Goal: Information Seeking & Learning: Check status

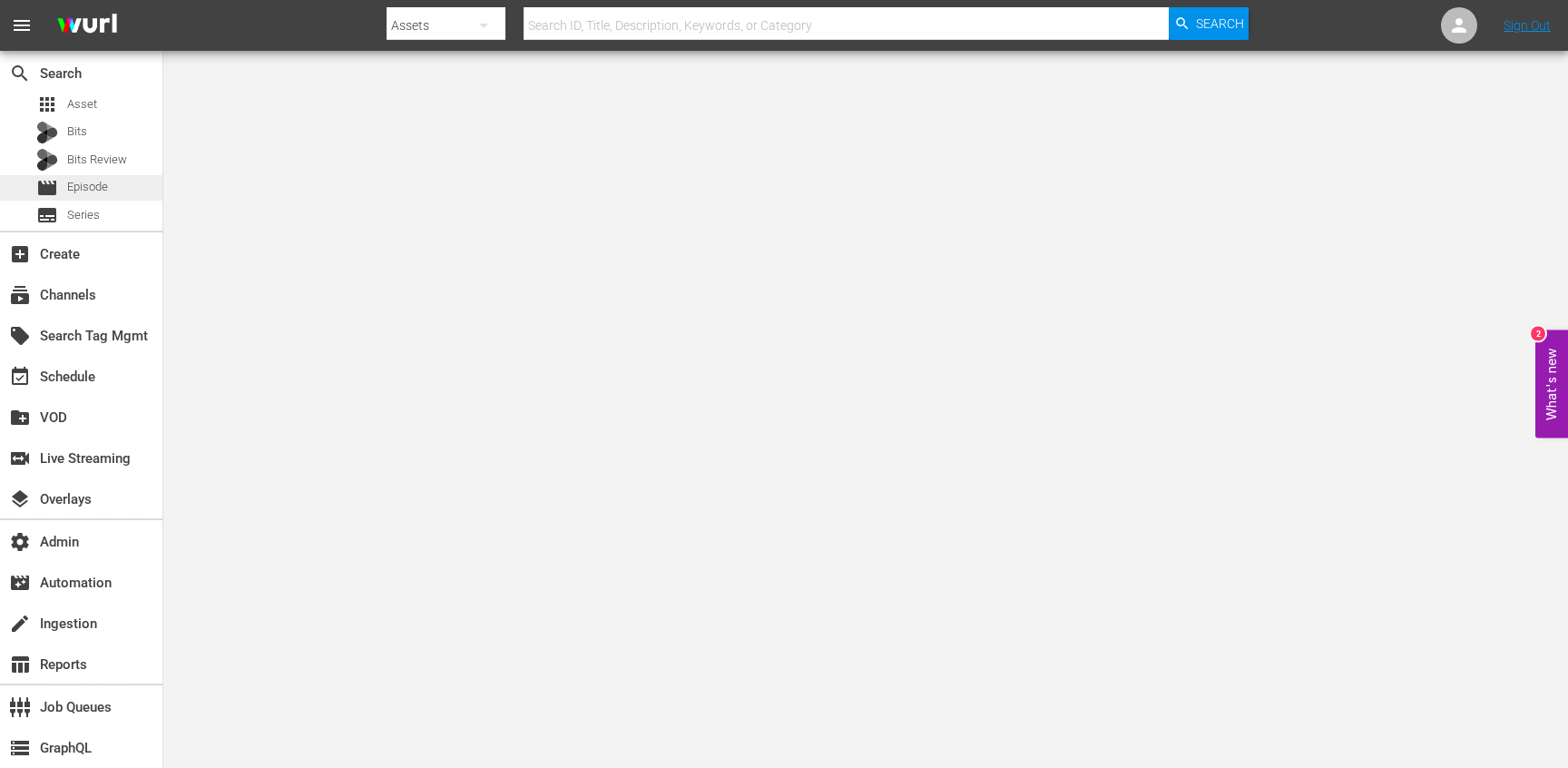
click at [85, 183] on span "Episode" at bounding box center [87, 187] width 41 height 18
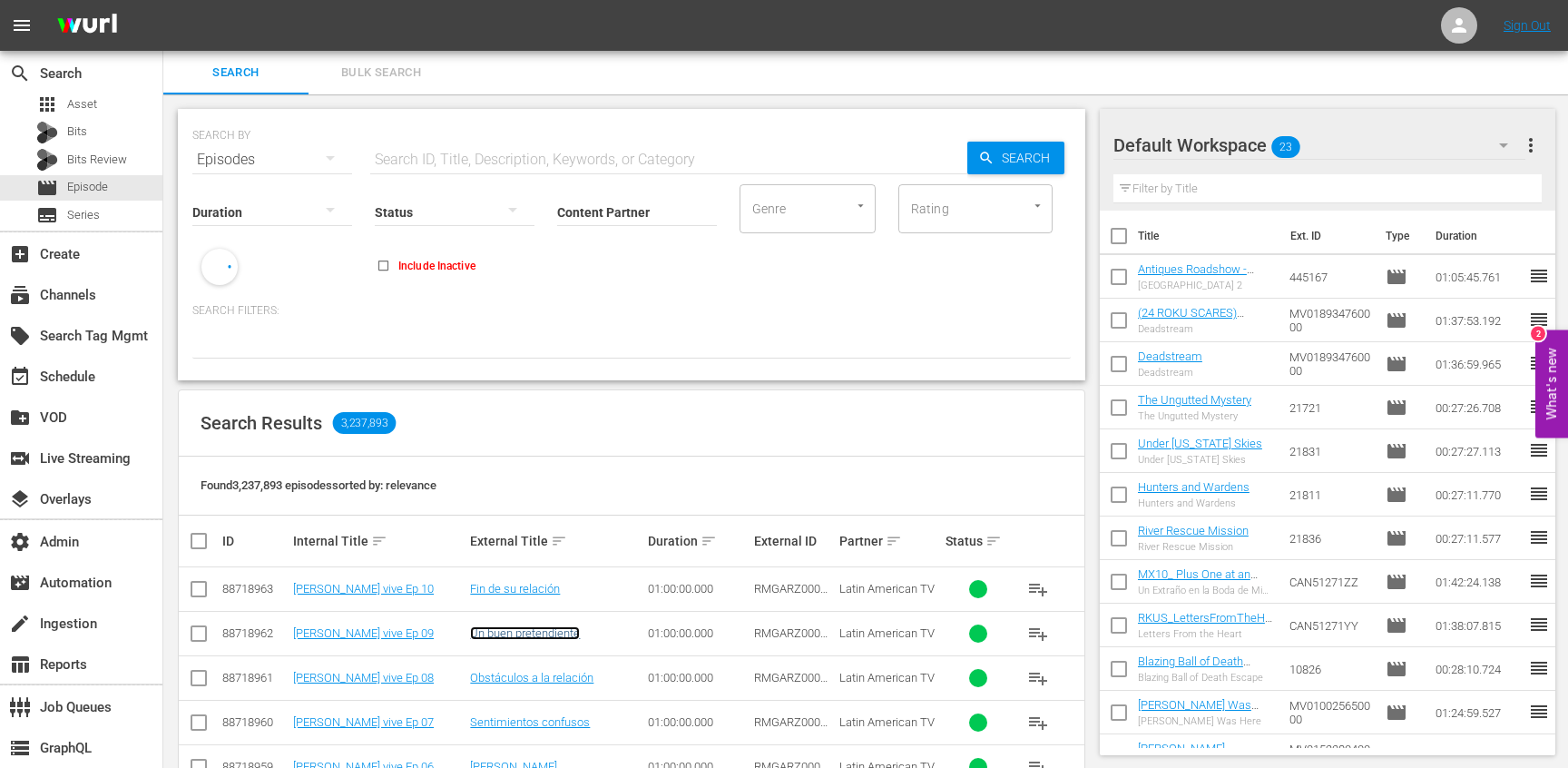
click at [512, 634] on link "Un buen pretendiente" at bounding box center [524, 633] width 110 height 14
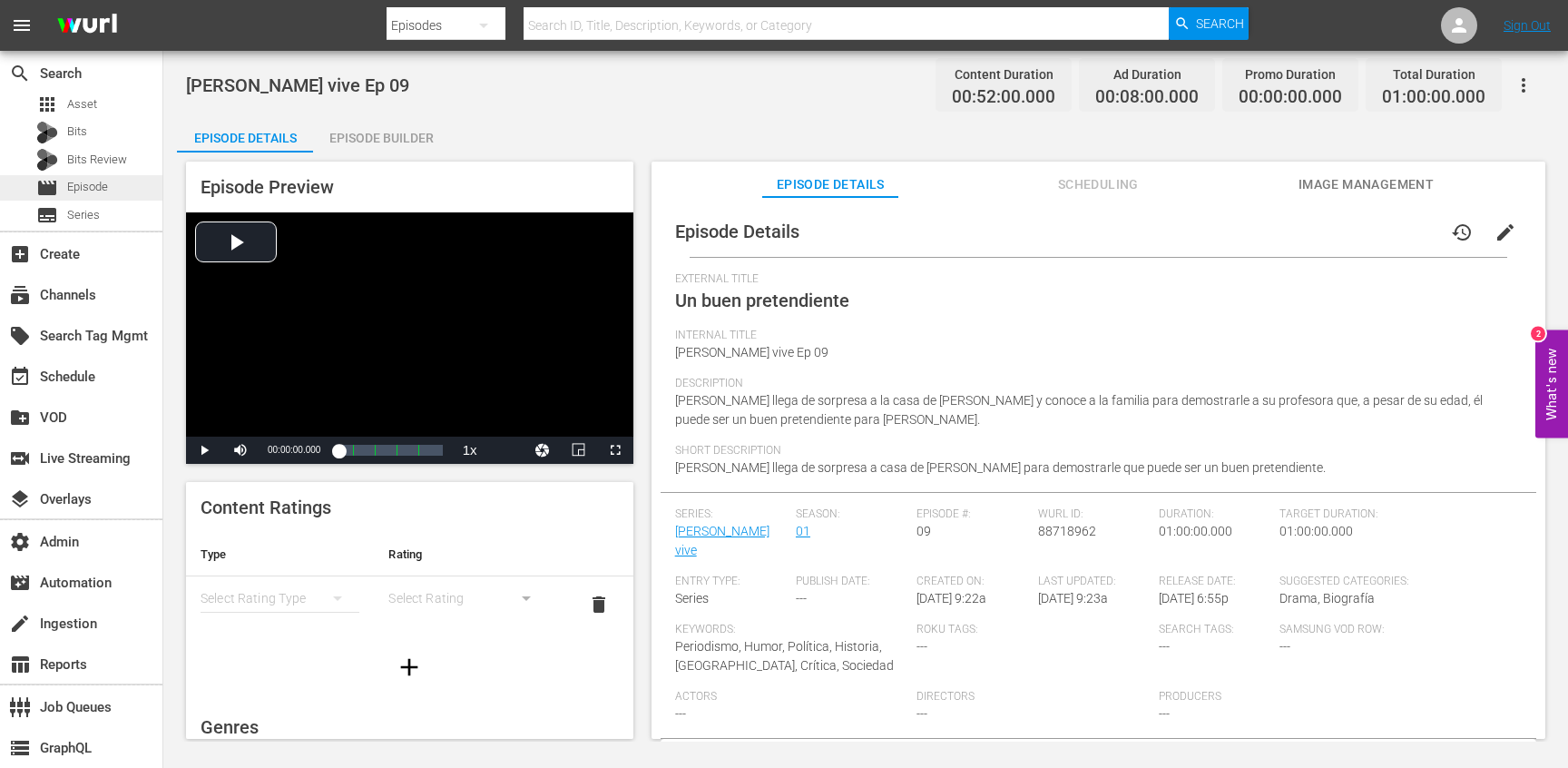
click at [94, 187] on span "Episode" at bounding box center [87, 187] width 41 height 18
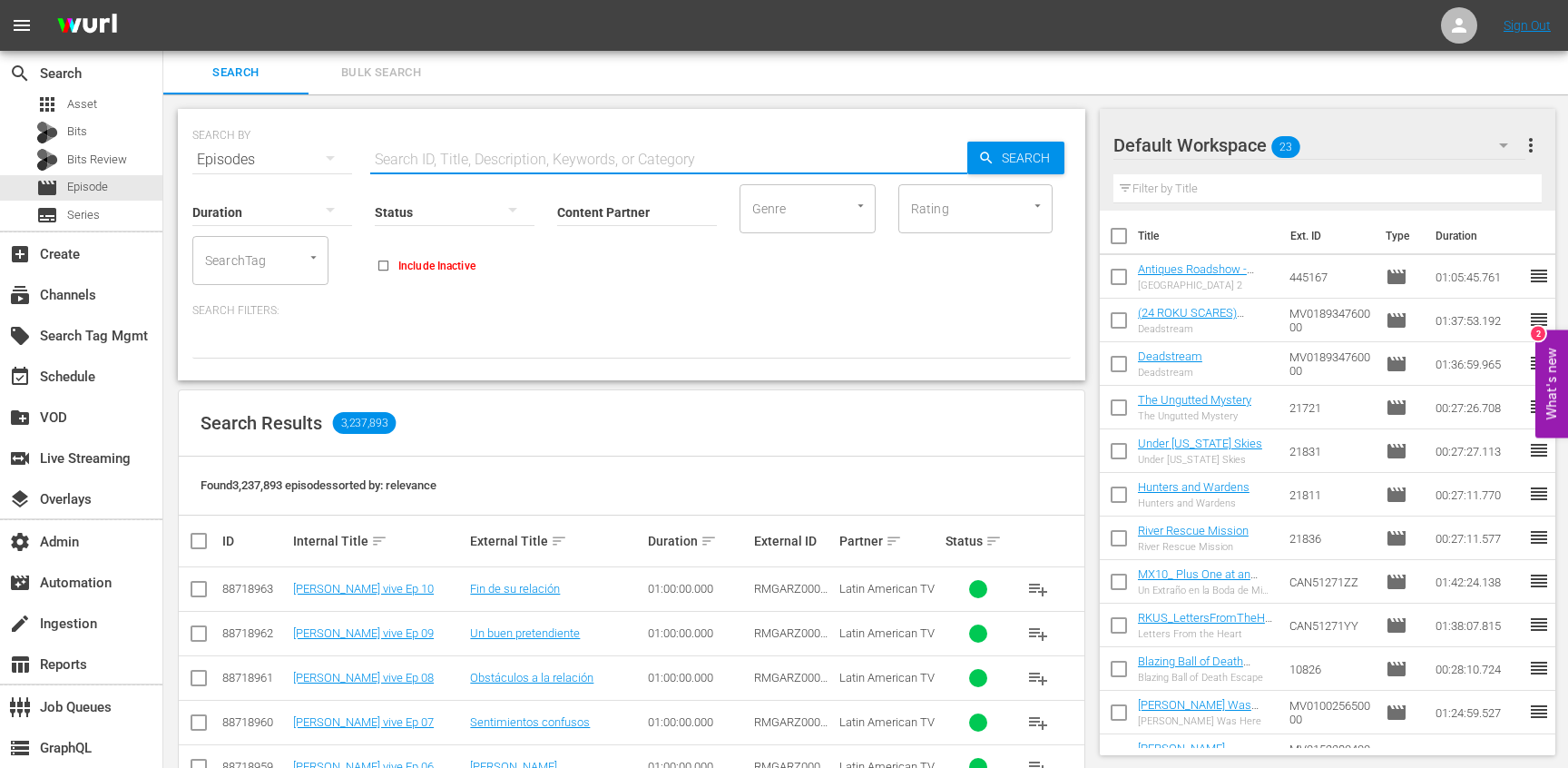
click at [678, 154] on input "text" at bounding box center [669, 159] width 597 height 44
paste input "American Pickers: Best Of"
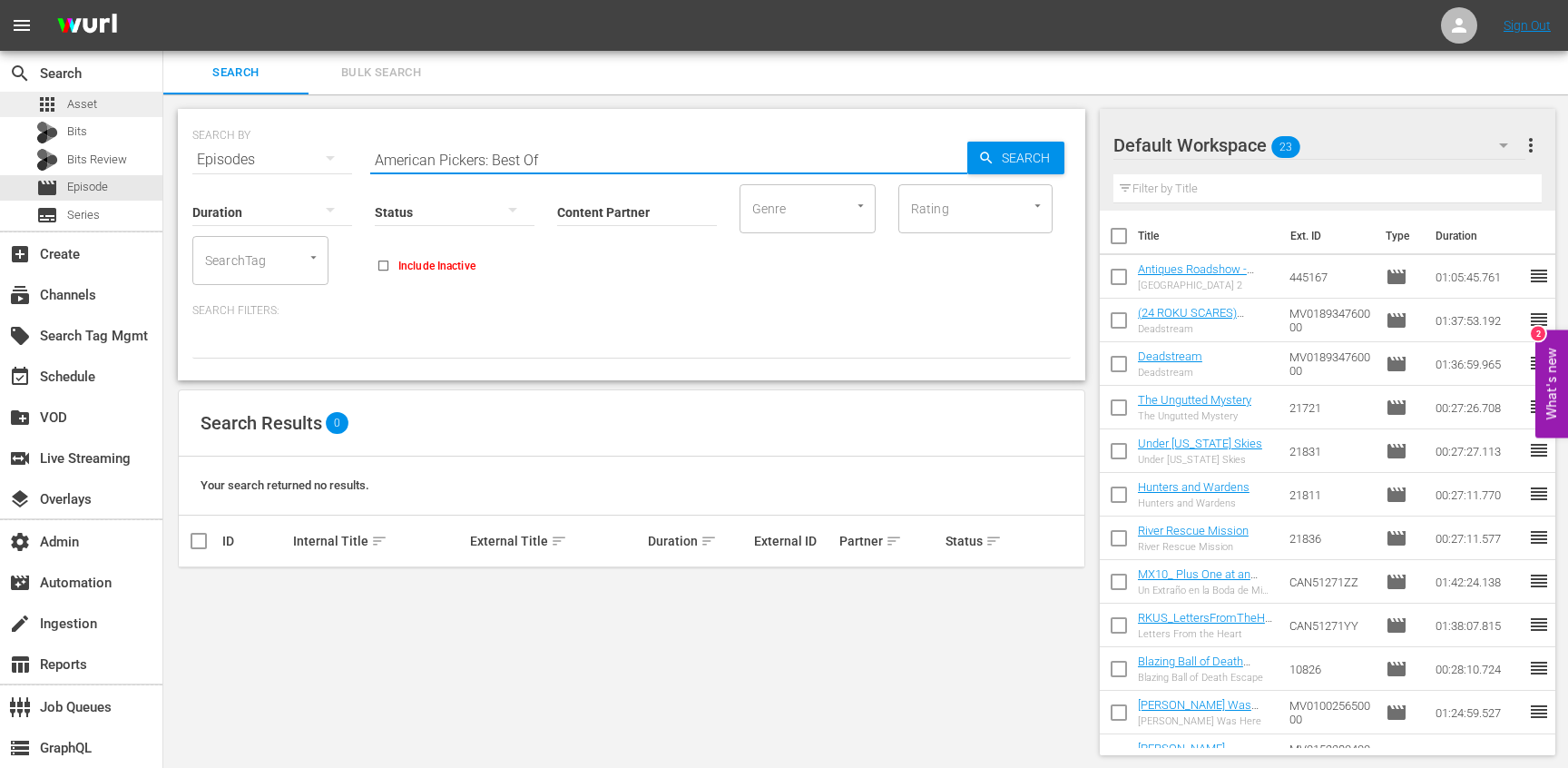
type input "American Pickers: Best Of"
click at [115, 108] on div "apps Asset" at bounding box center [81, 105] width 163 height 25
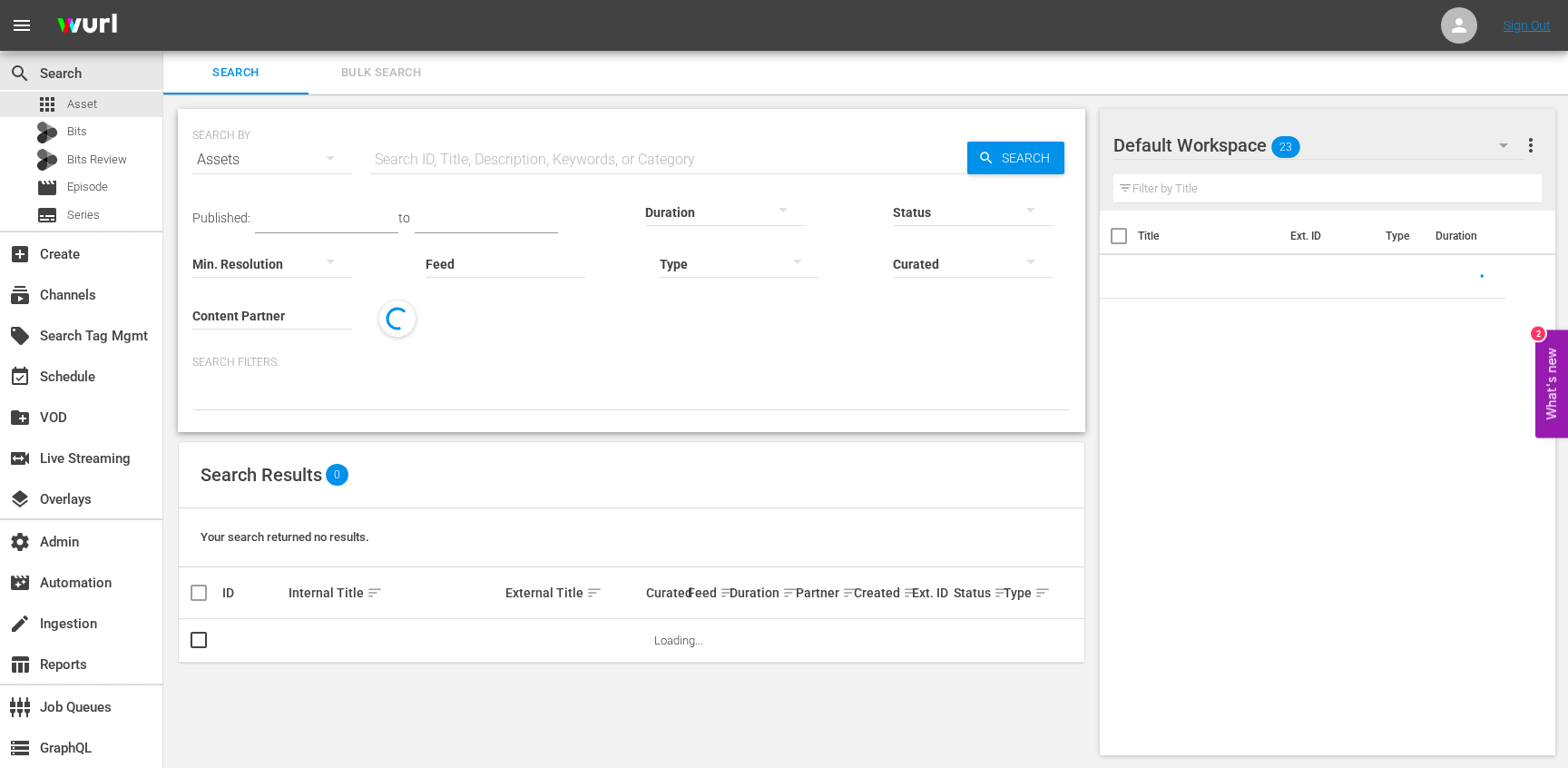
click at [525, 157] on input "text" at bounding box center [669, 159] width 597 height 44
paste input "American Pickers: Best Of"
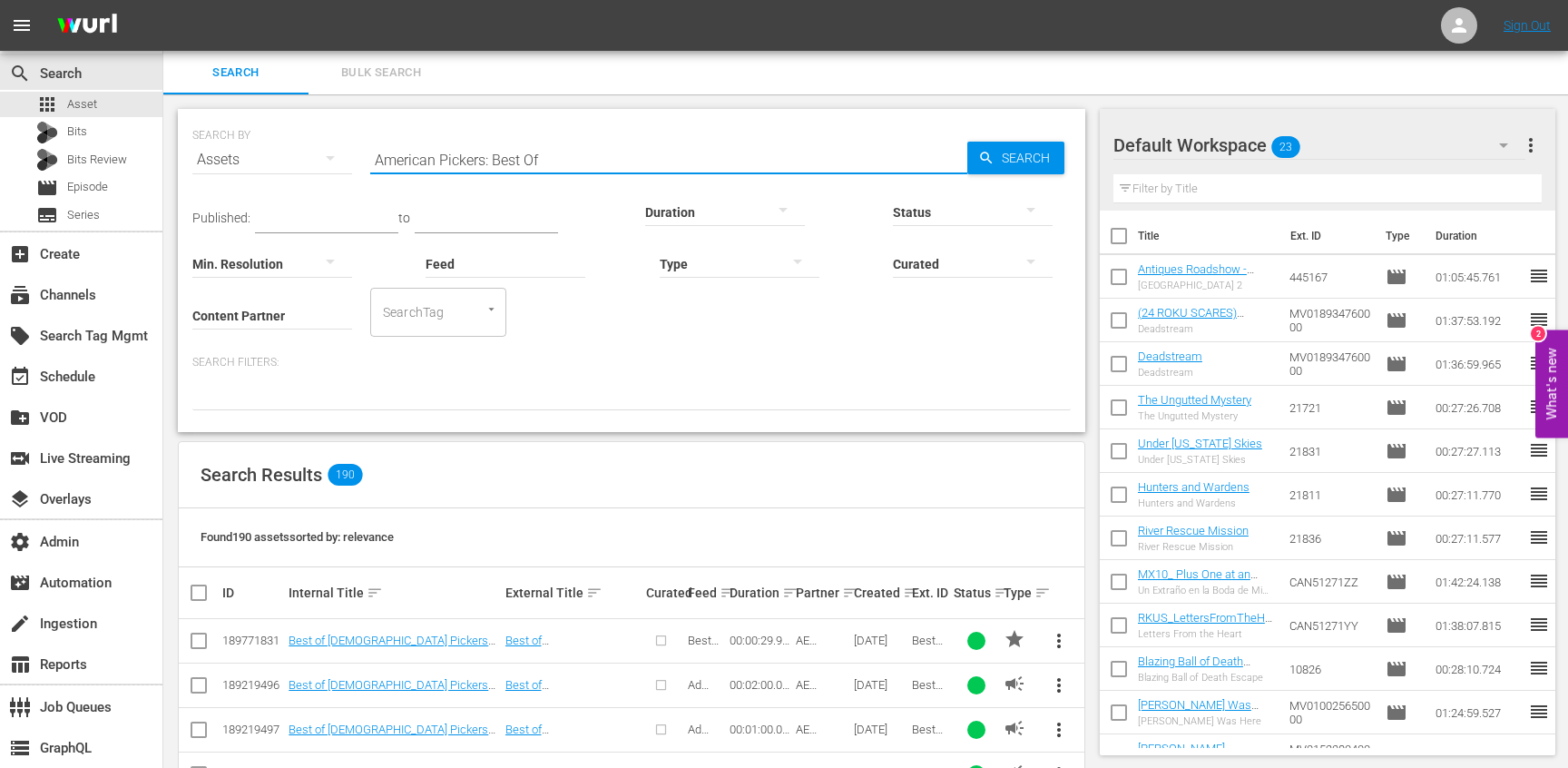
type input "American Pickers: Best Of"
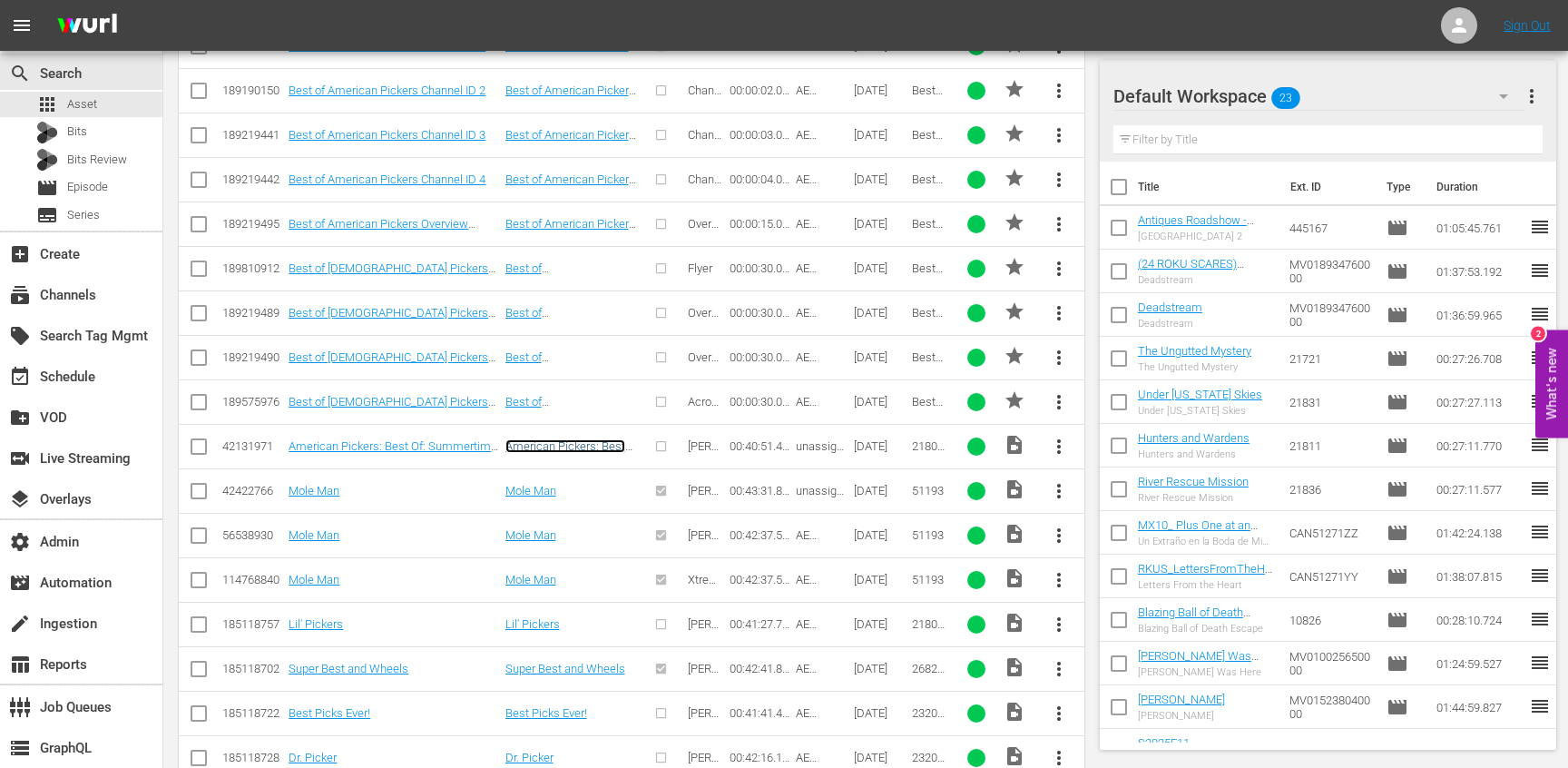
click at [541, 451] on link "American Pickers: Best Of: Summertime Fun" at bounding box center [566, 453] width 120 height 27
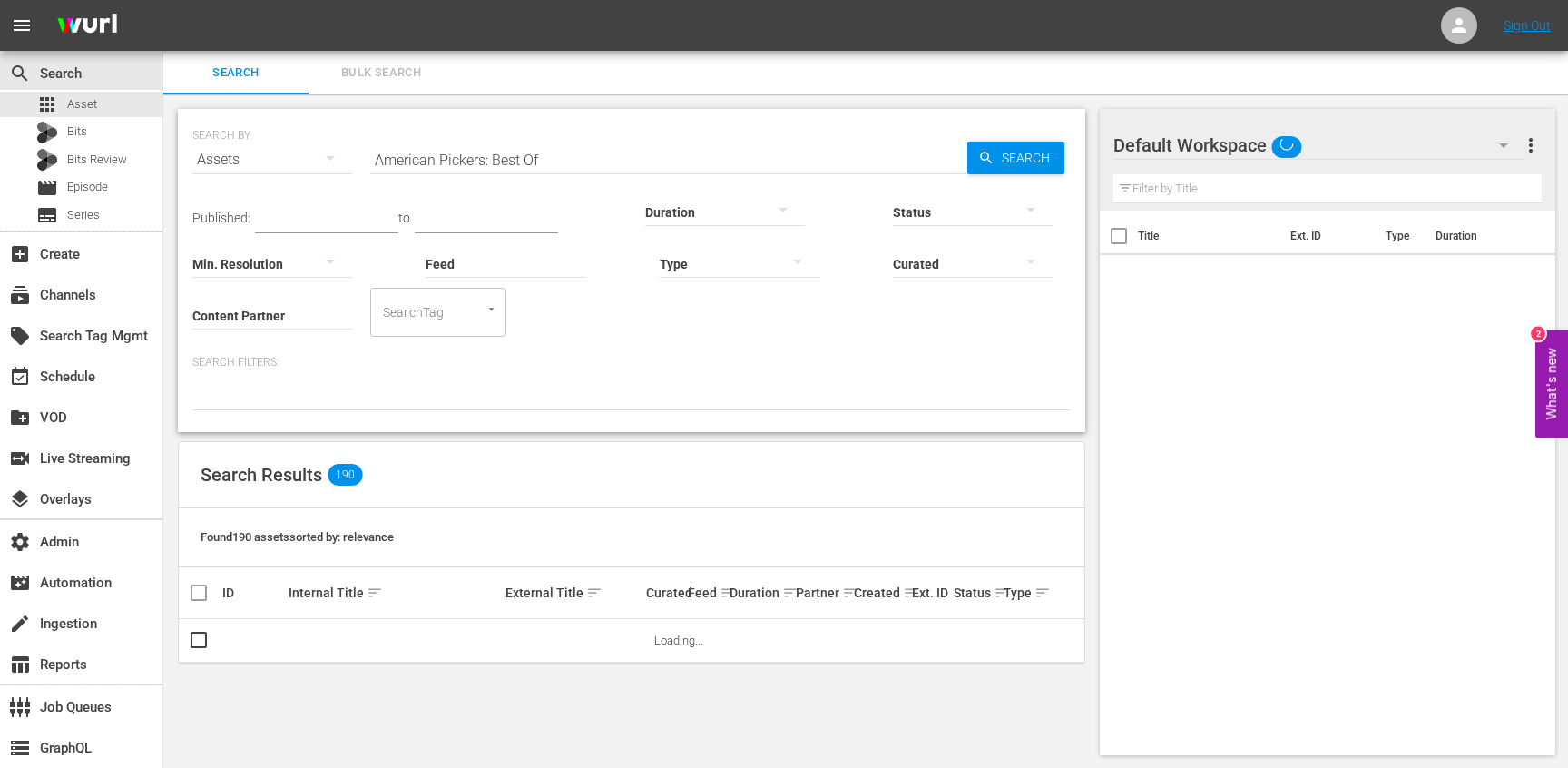
scroll to position [2, 0]
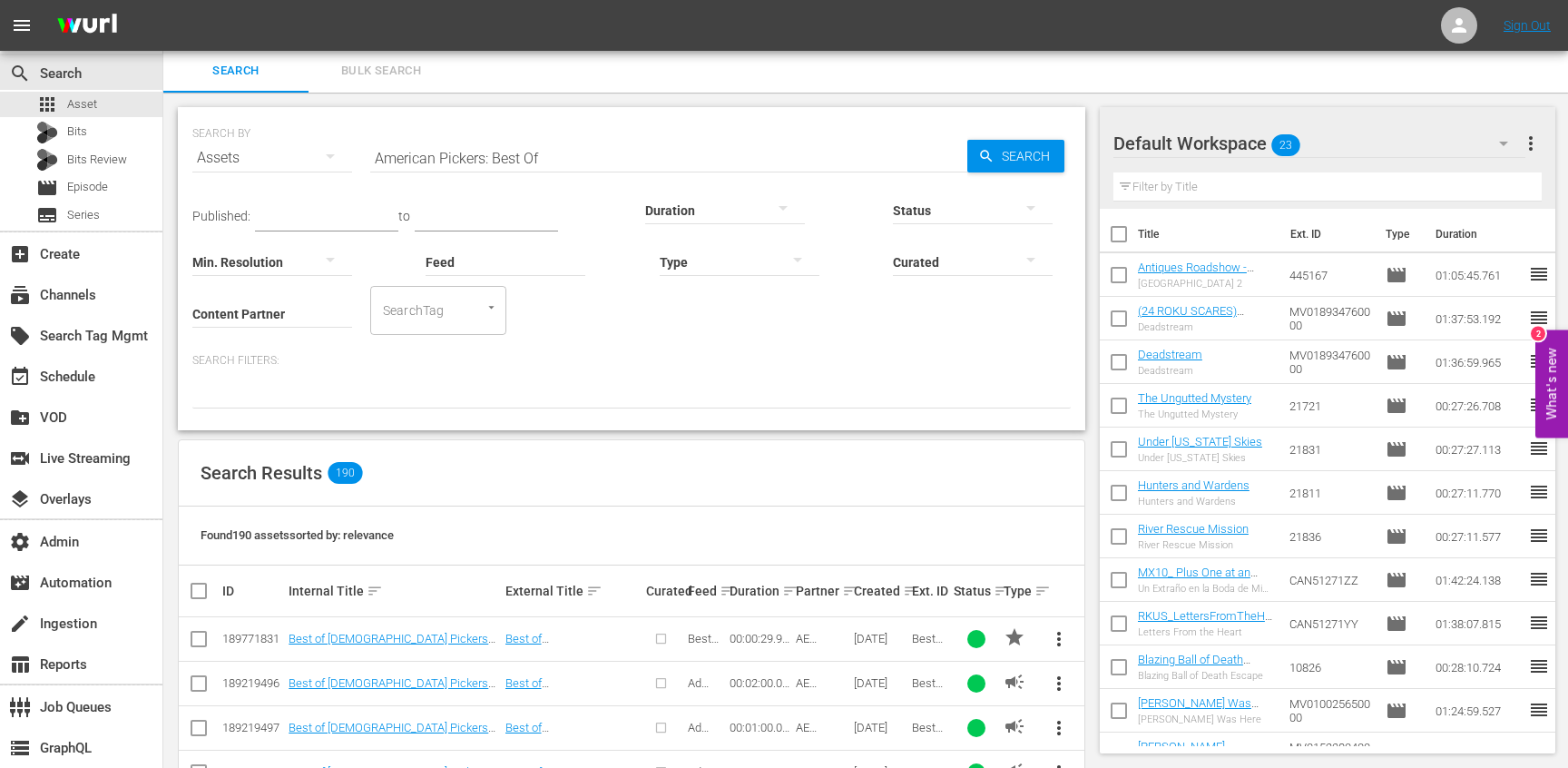
click at [539, 443] on div "Search Results 190" at bounding box center [632, 473] width 906 height 66
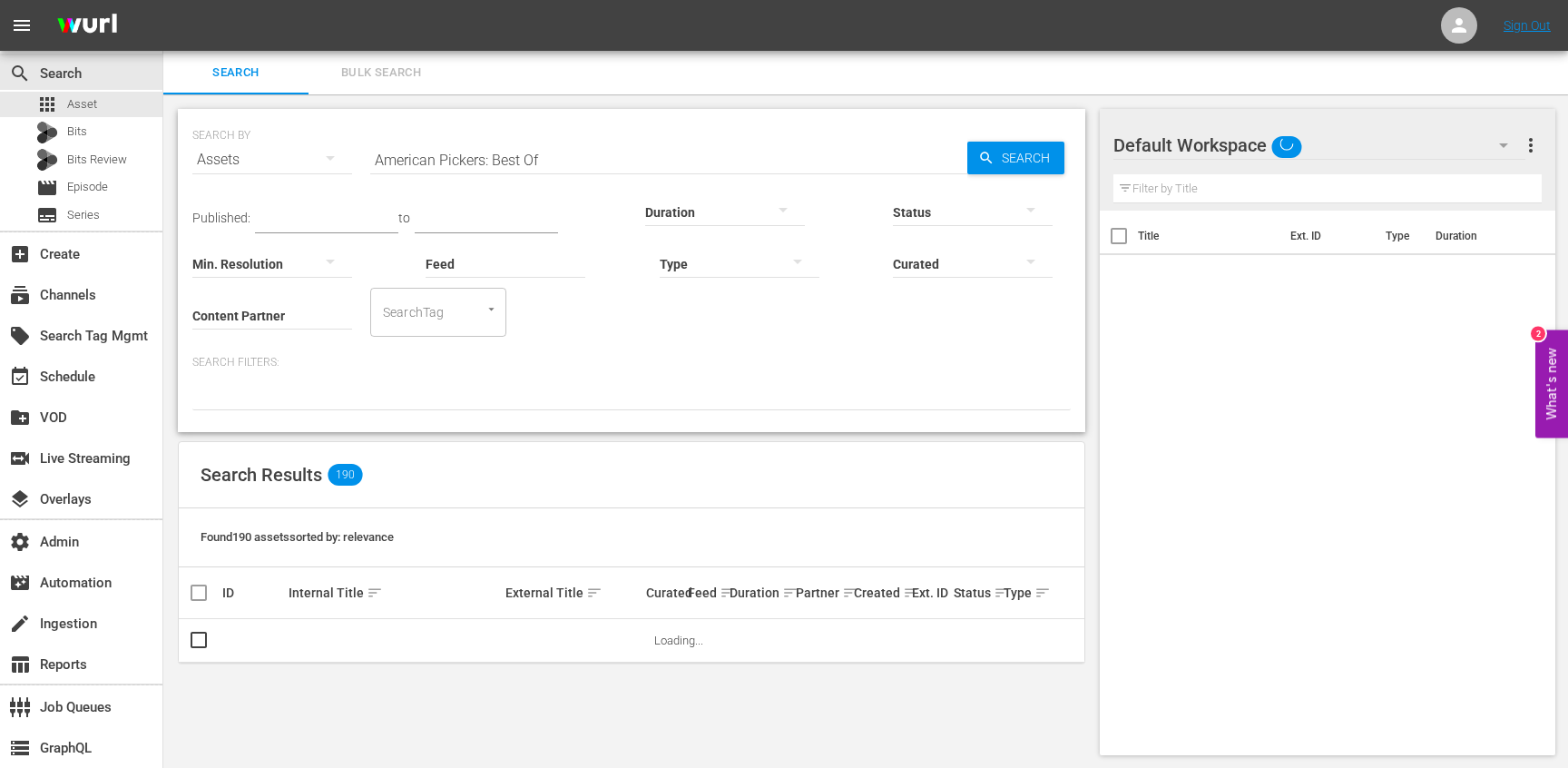
scroll to position [2, 0]
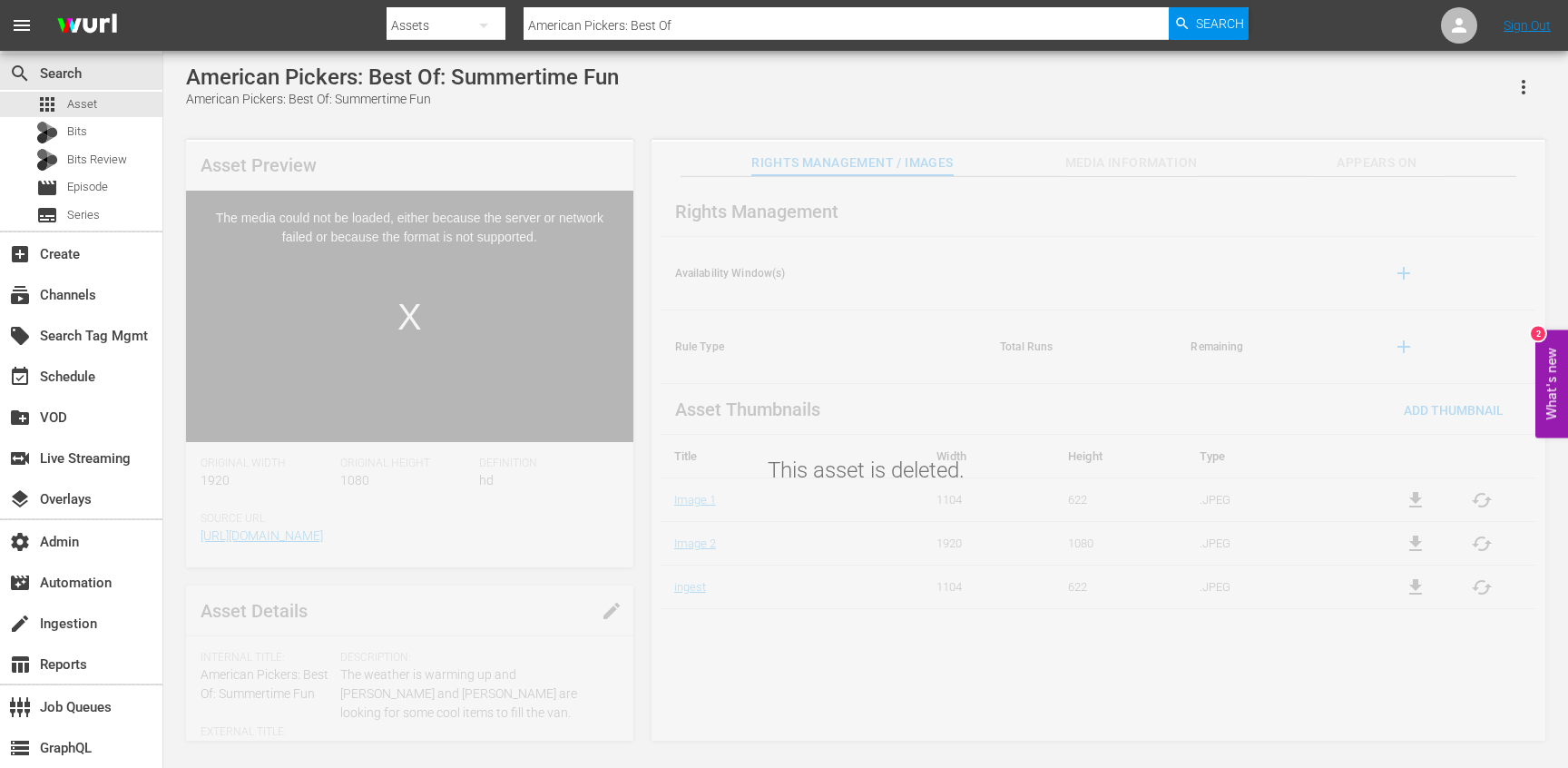
scroll to position [2, 0]
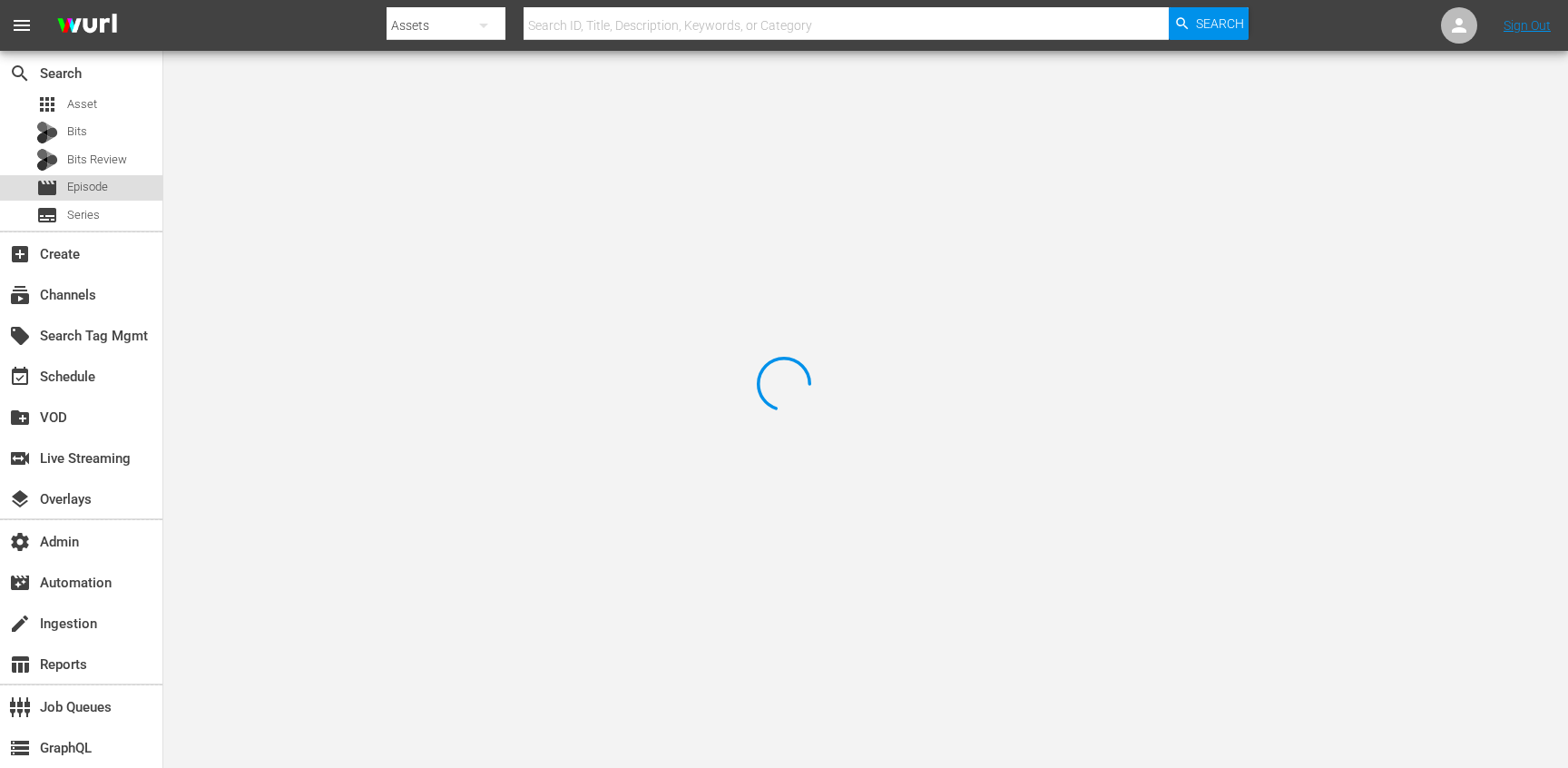
click at [99, 188] on span "Episode" at bounding box center [87, 187] width 41 height 18
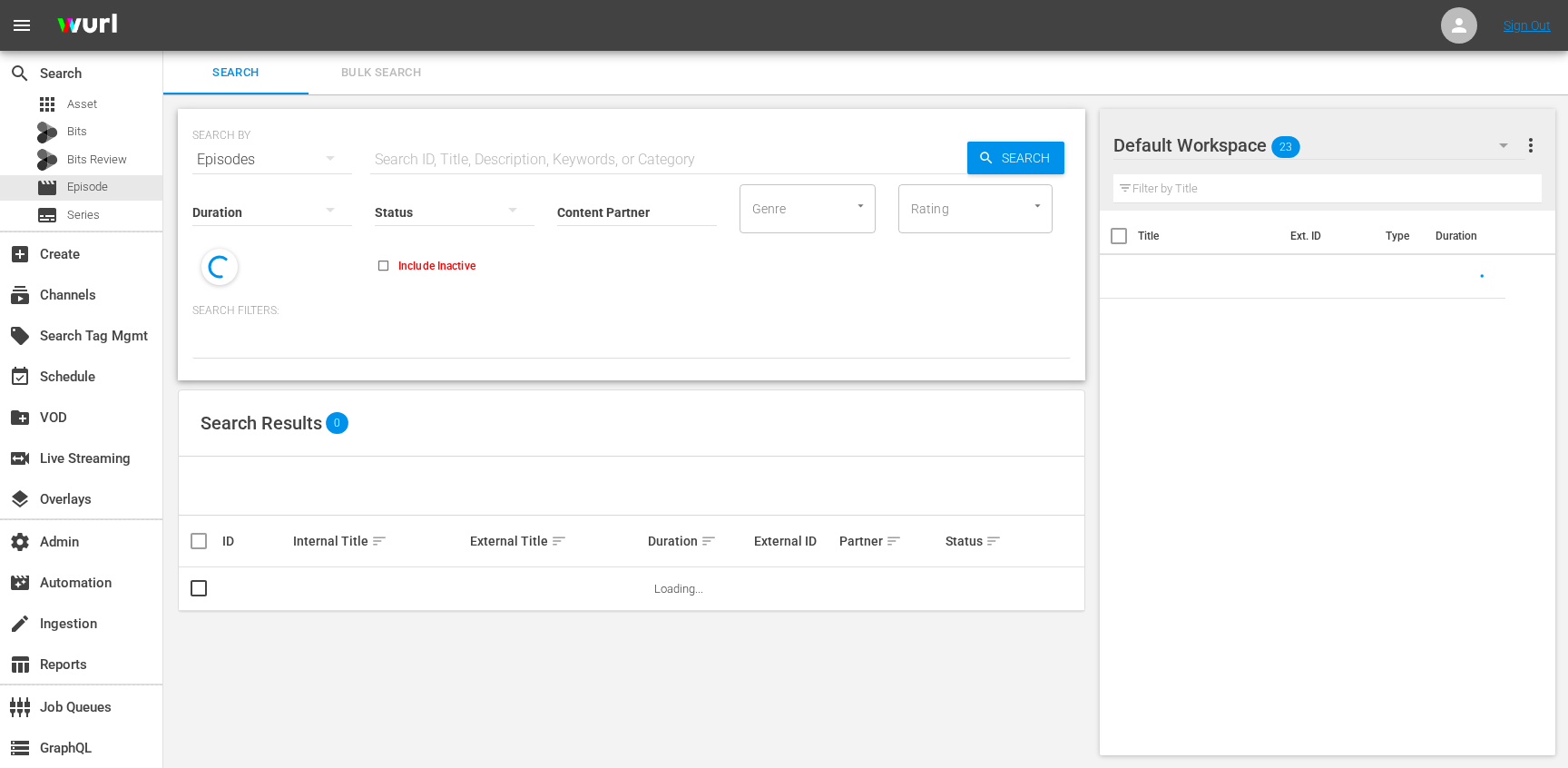
click at [565, 162] on input "text" at bounding box center [669, 159] width 597 height 44
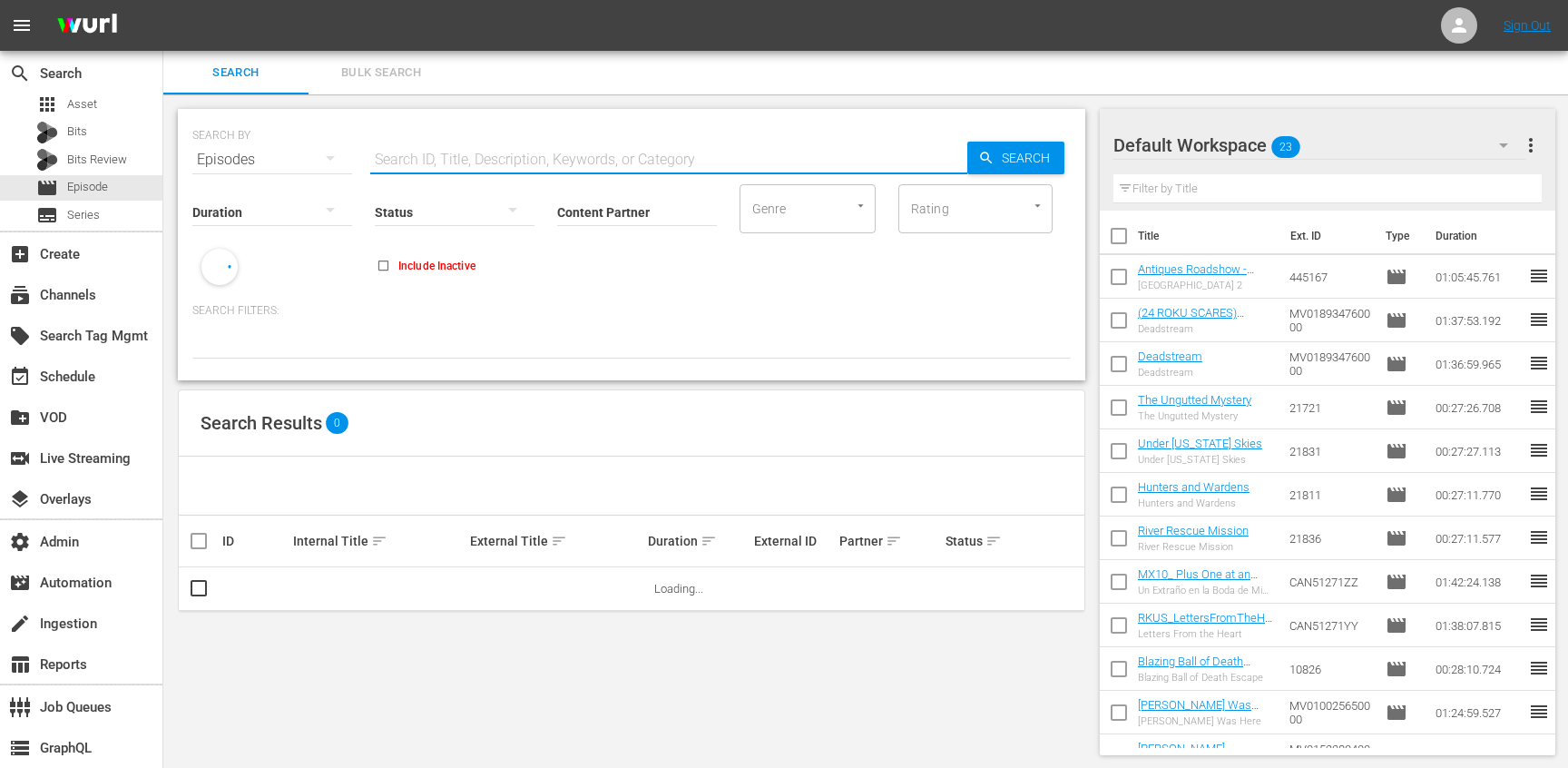
paste input "56788058"
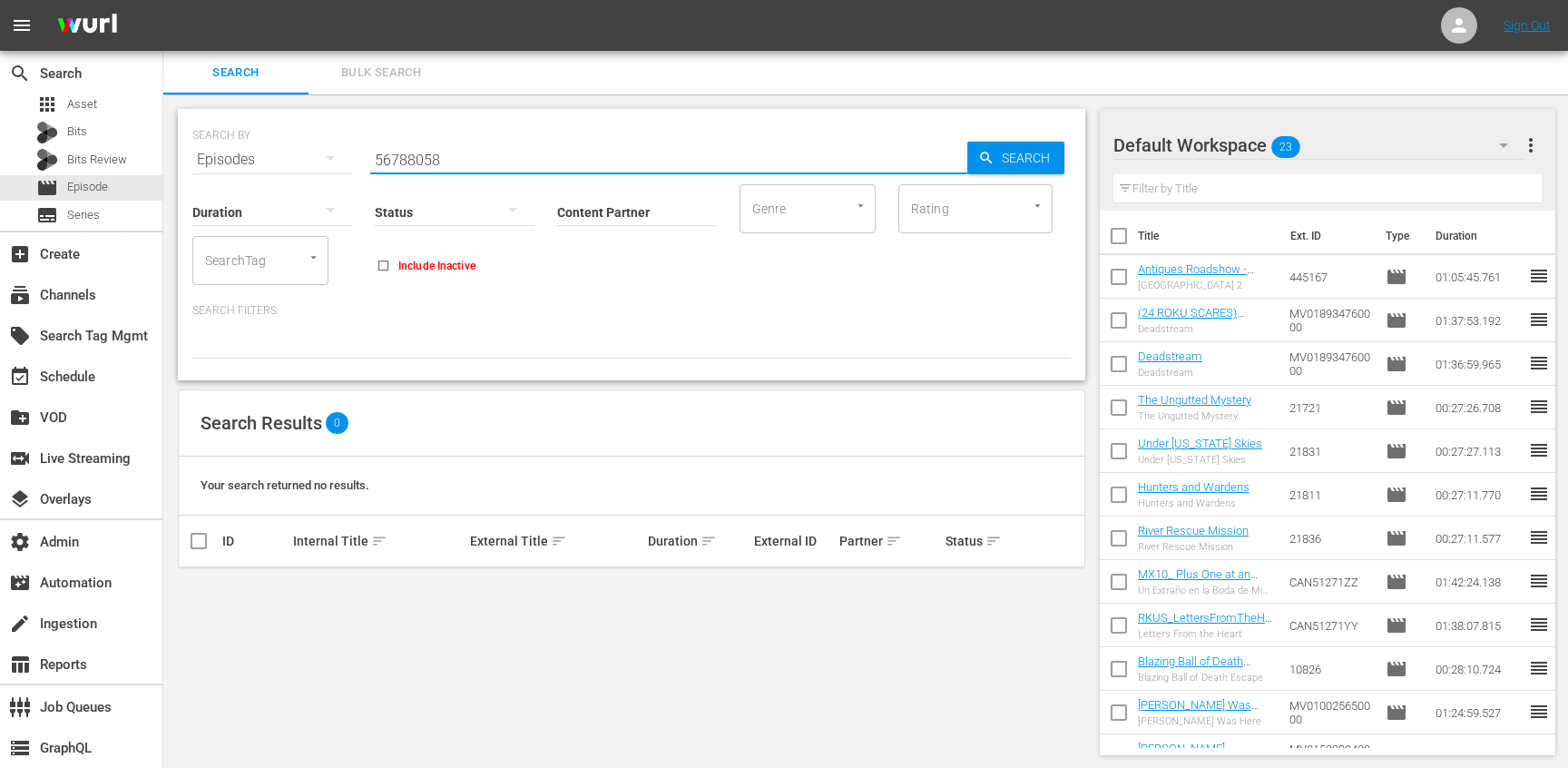
type input "56788058"
click at [95, 111] on span "Asset" at bounding box center [81, 104] width 30 height 18
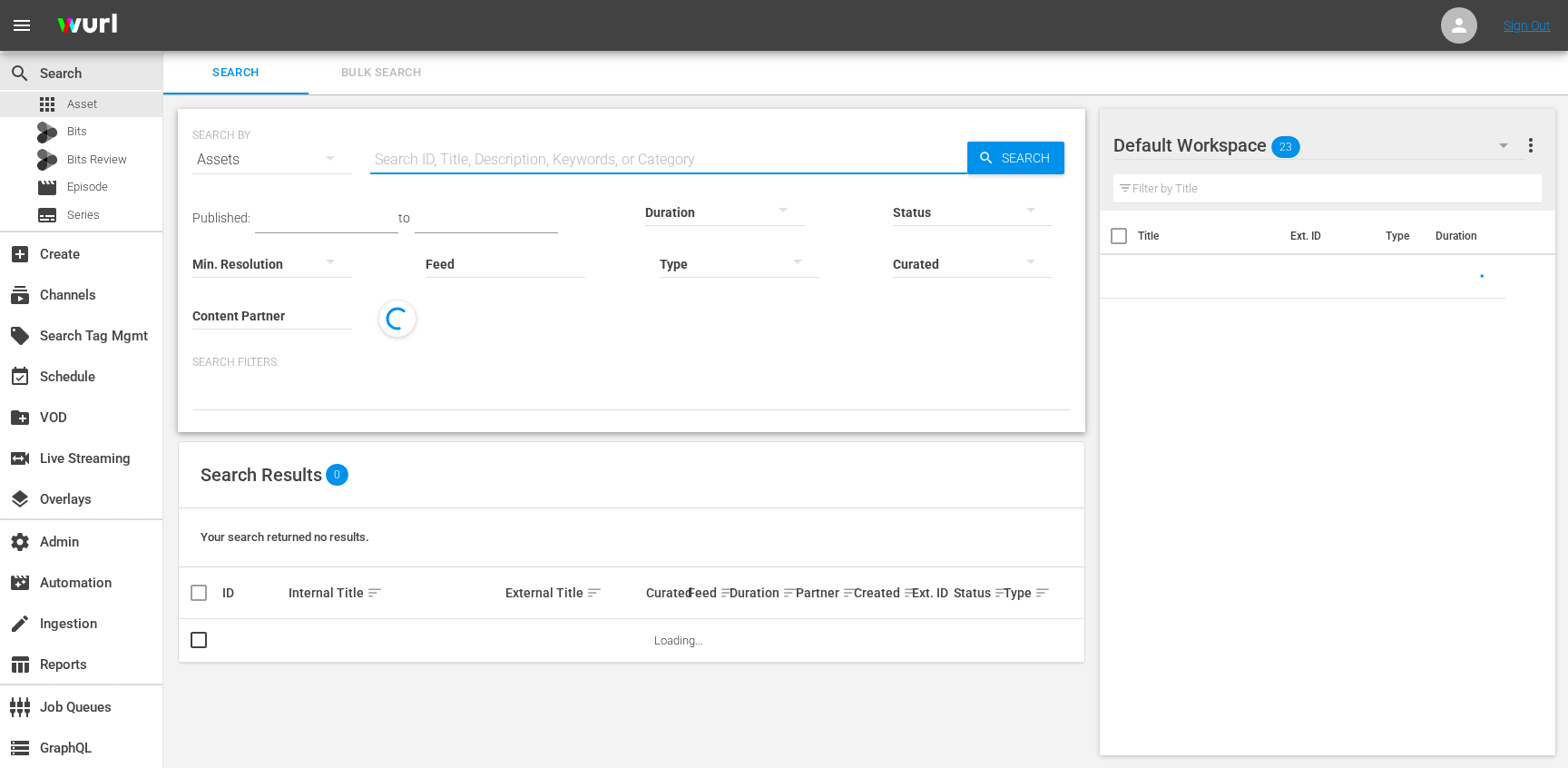
click at [472, 169] on input "text" at bounding box center [669, 159] width 597 height 44
paste input "56788058"
type input "56788058"
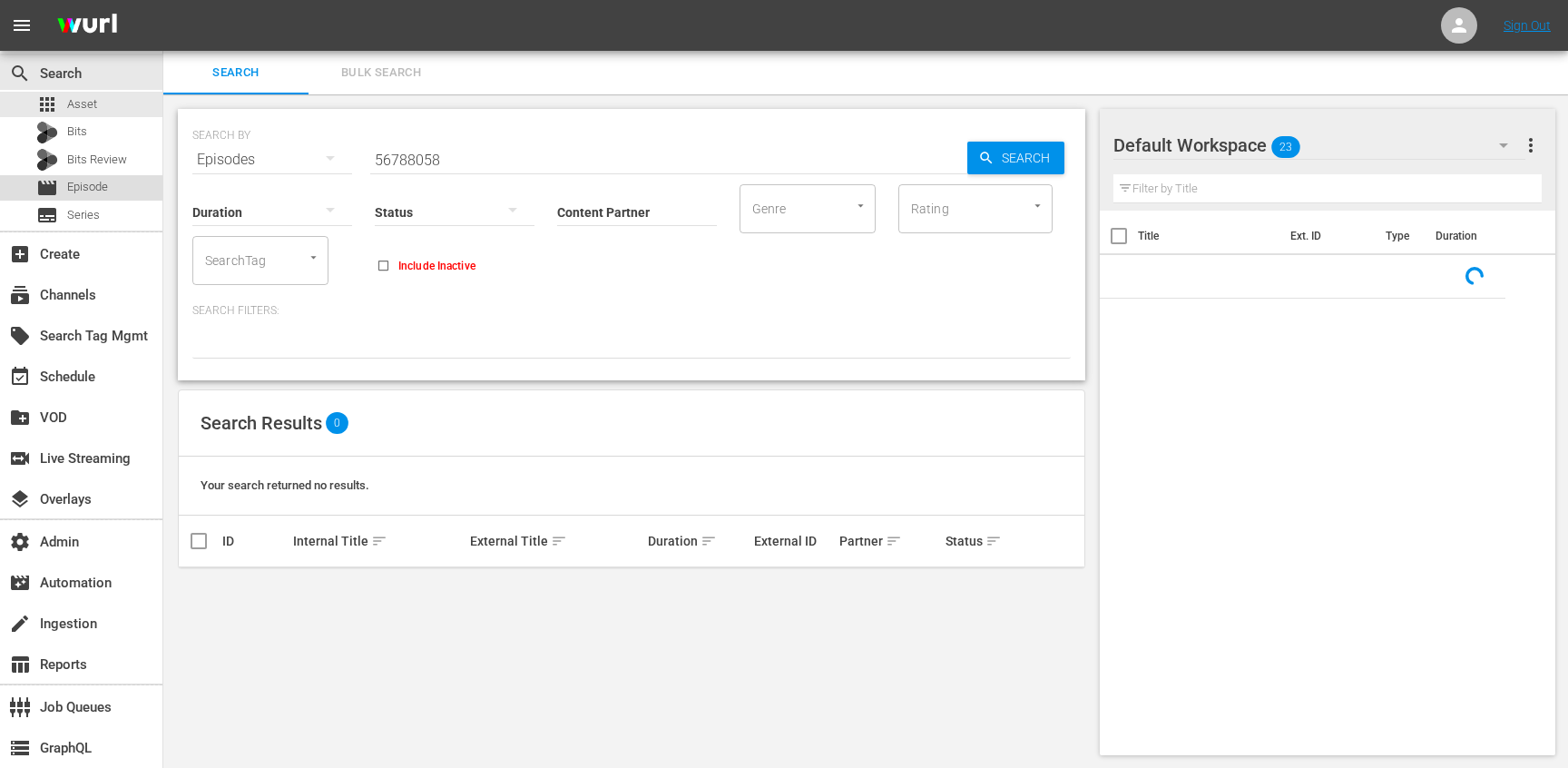
click at [94, 182] on span "Episode" at bounding box center [87, 187] width 41 height 18
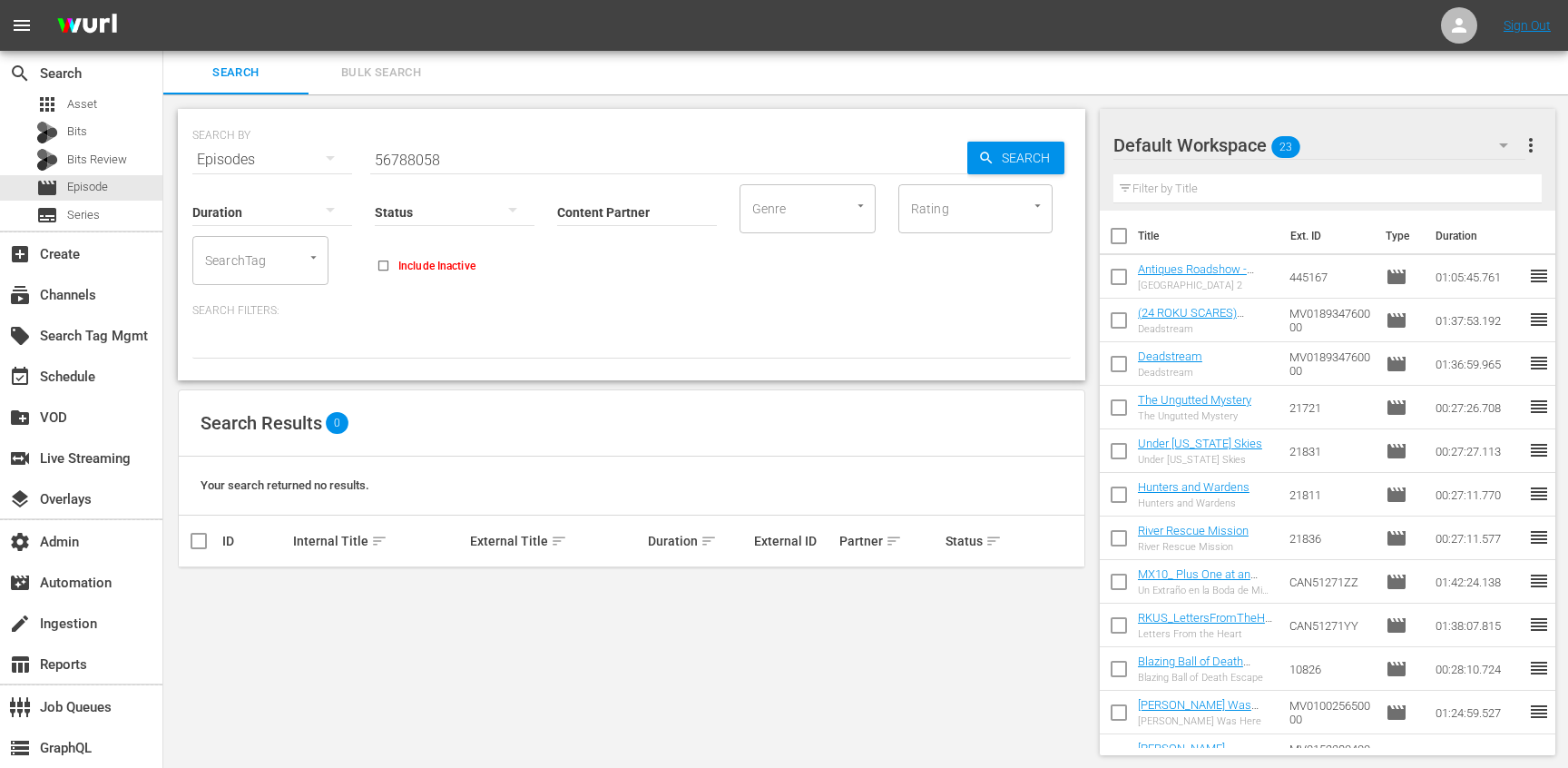
click at [443, 171] on div "Status" at bounding box center [455, 200] width 160 height 65
click at [448, 165] on input "56788058" at bounding box center [669, 159] width 597 height 44
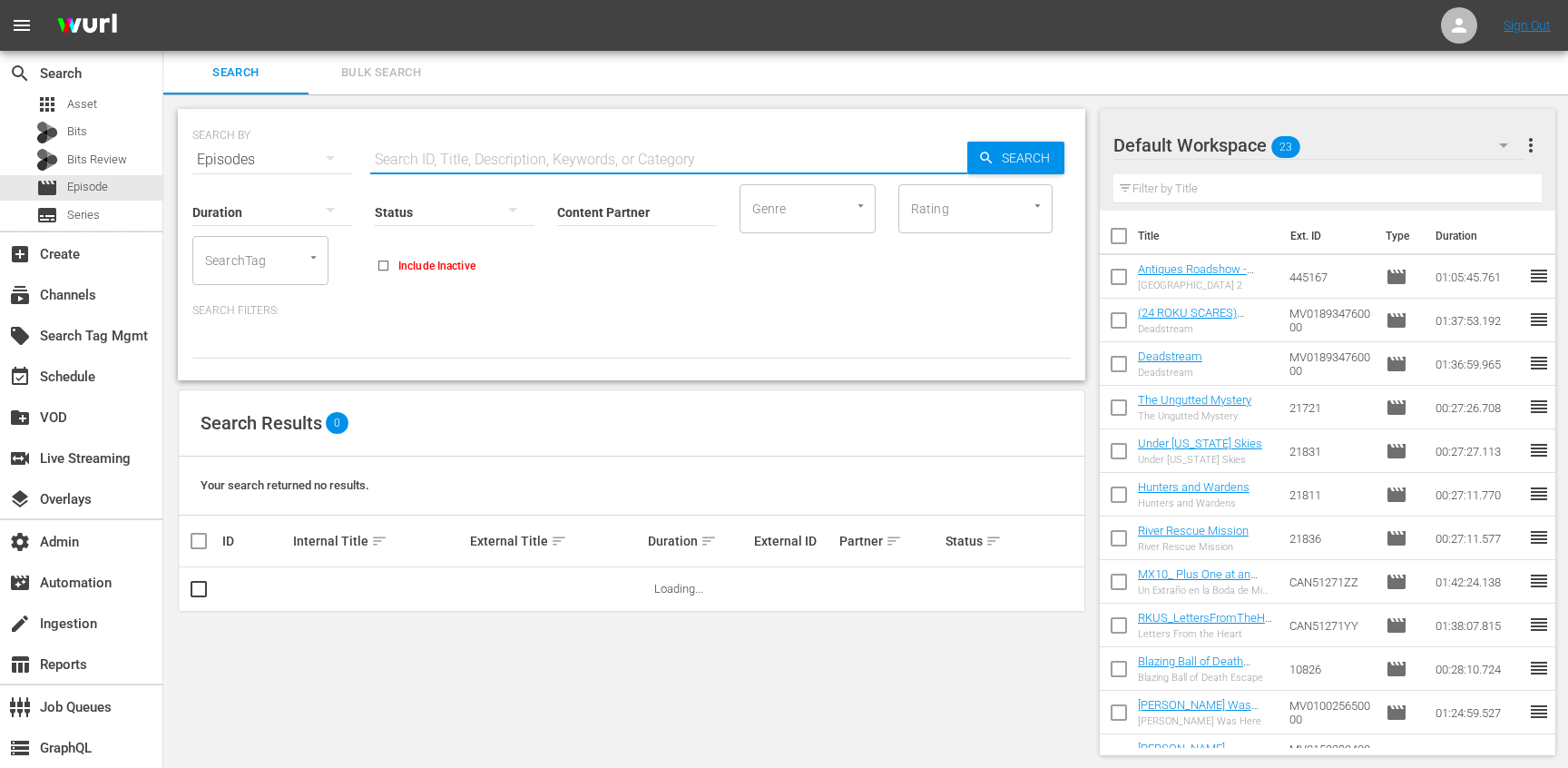
click at [541, 660] on div "SEARCH BY Search By Episodes Search ID, Title, Description, Keywords, or Catego…" at bounding box center [632, 432] width 937 height 676
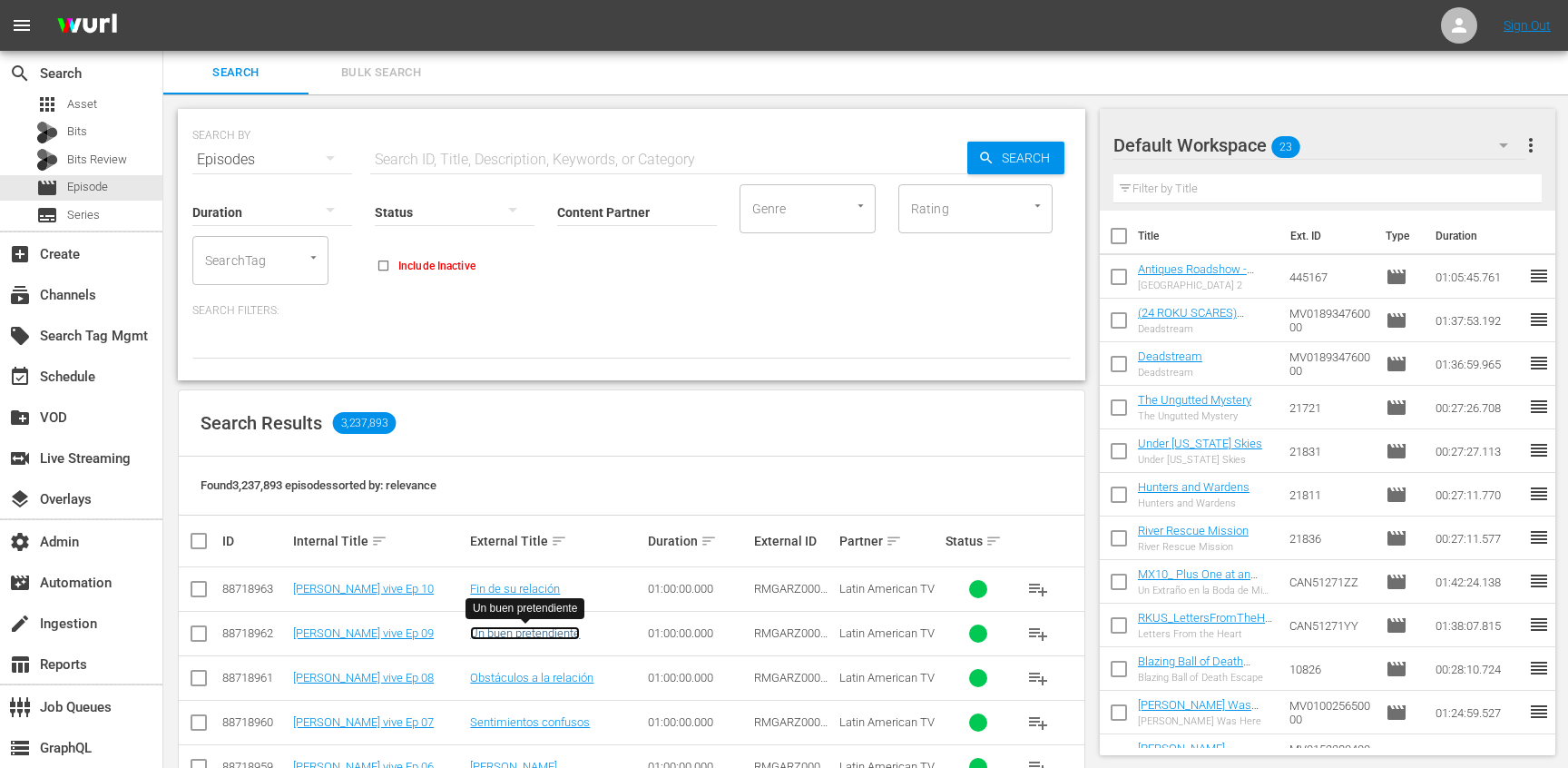
click at [520, 637] on link "Un buen pretendiente" at bounding box center [524, 633] width 110 height 14
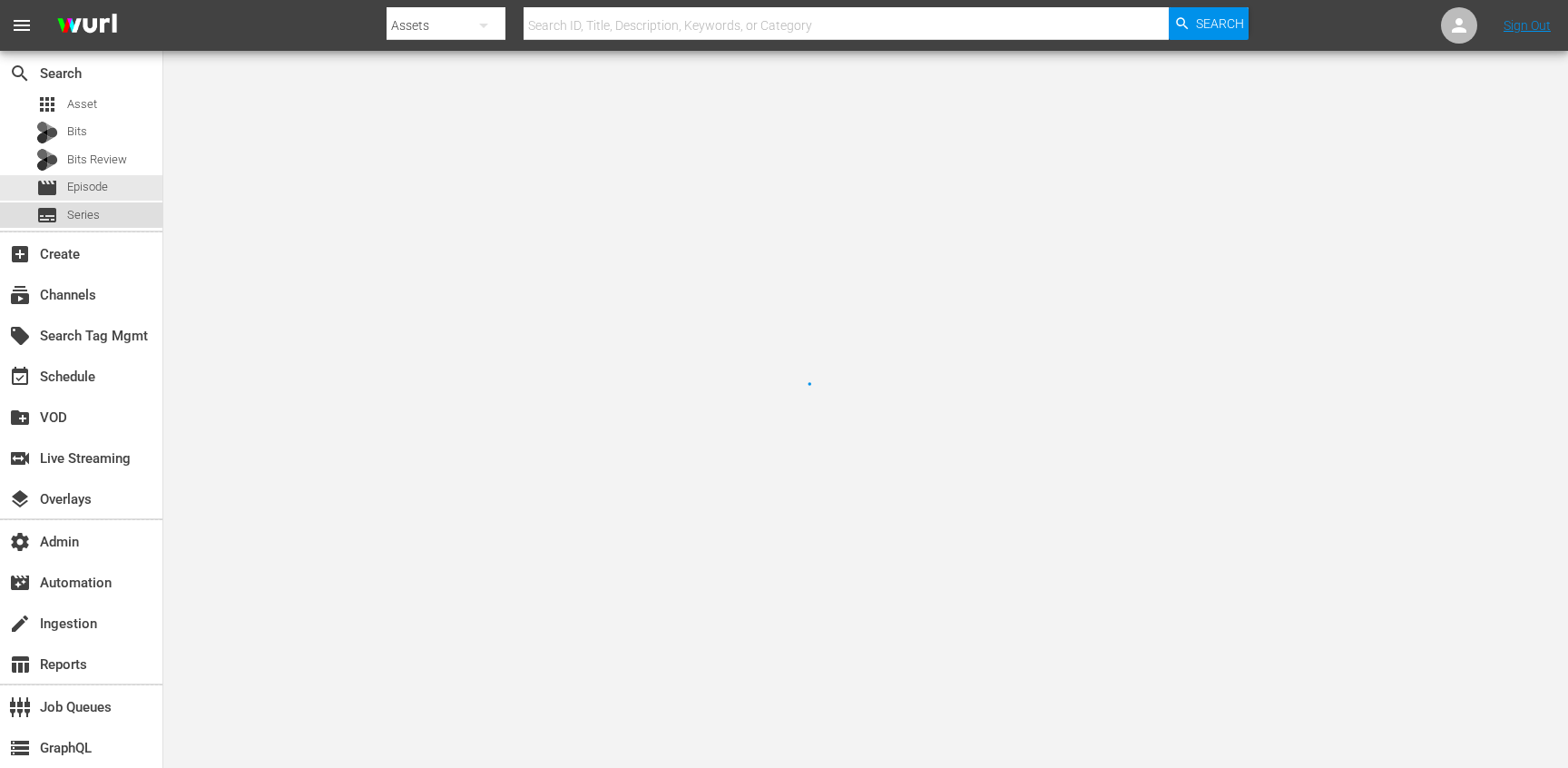
click at [67, 212] on span "Series" at bounding box center [83, 215] width 33 height 18
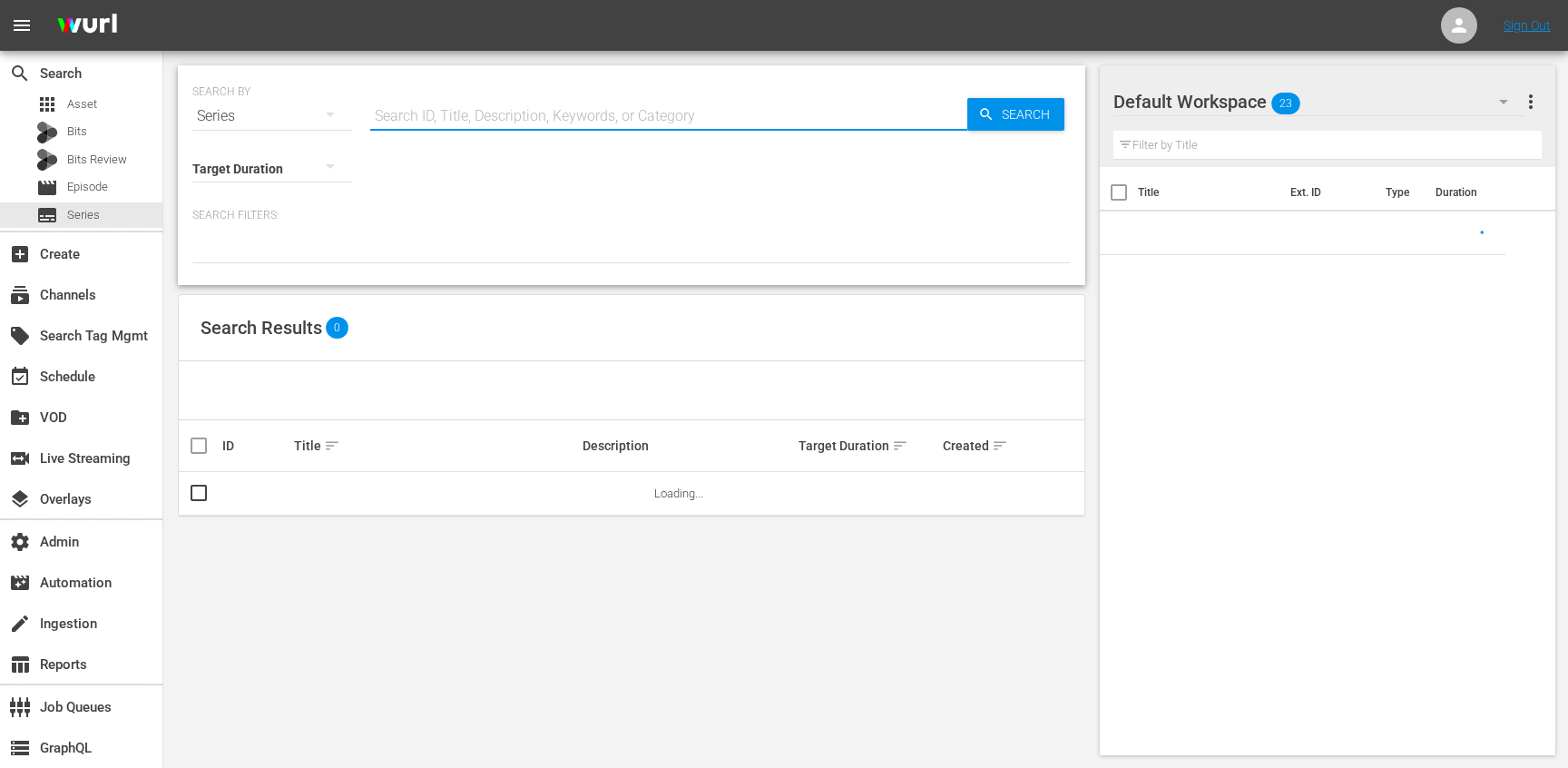
click at [506, 123] on input "text" at bounding box center [669, 115] width 597 height 44
paste input "https://platform.wurl.com/main/episode/56788295/detail"
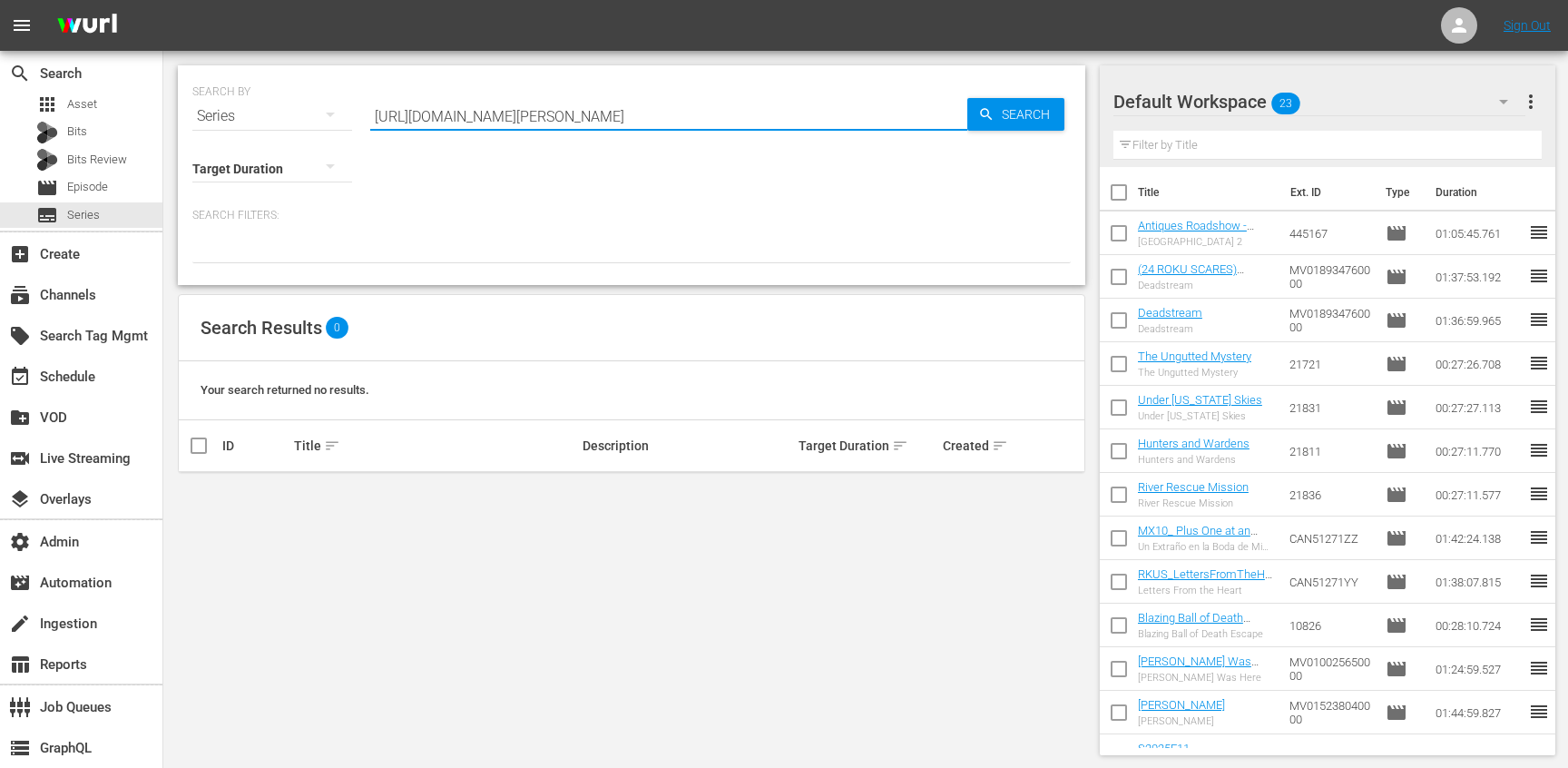
click at [673, 127] on input "https://platform.wurl.com/main/episode/56788295/detail" at bounding box center [669, 115] width 597 height 44
click at [671, 116] on input "https://platform.wurl.com/main/episode/56788295/detail" at bounding box center [669, 115] width 597 height 44
paste input "56788295"
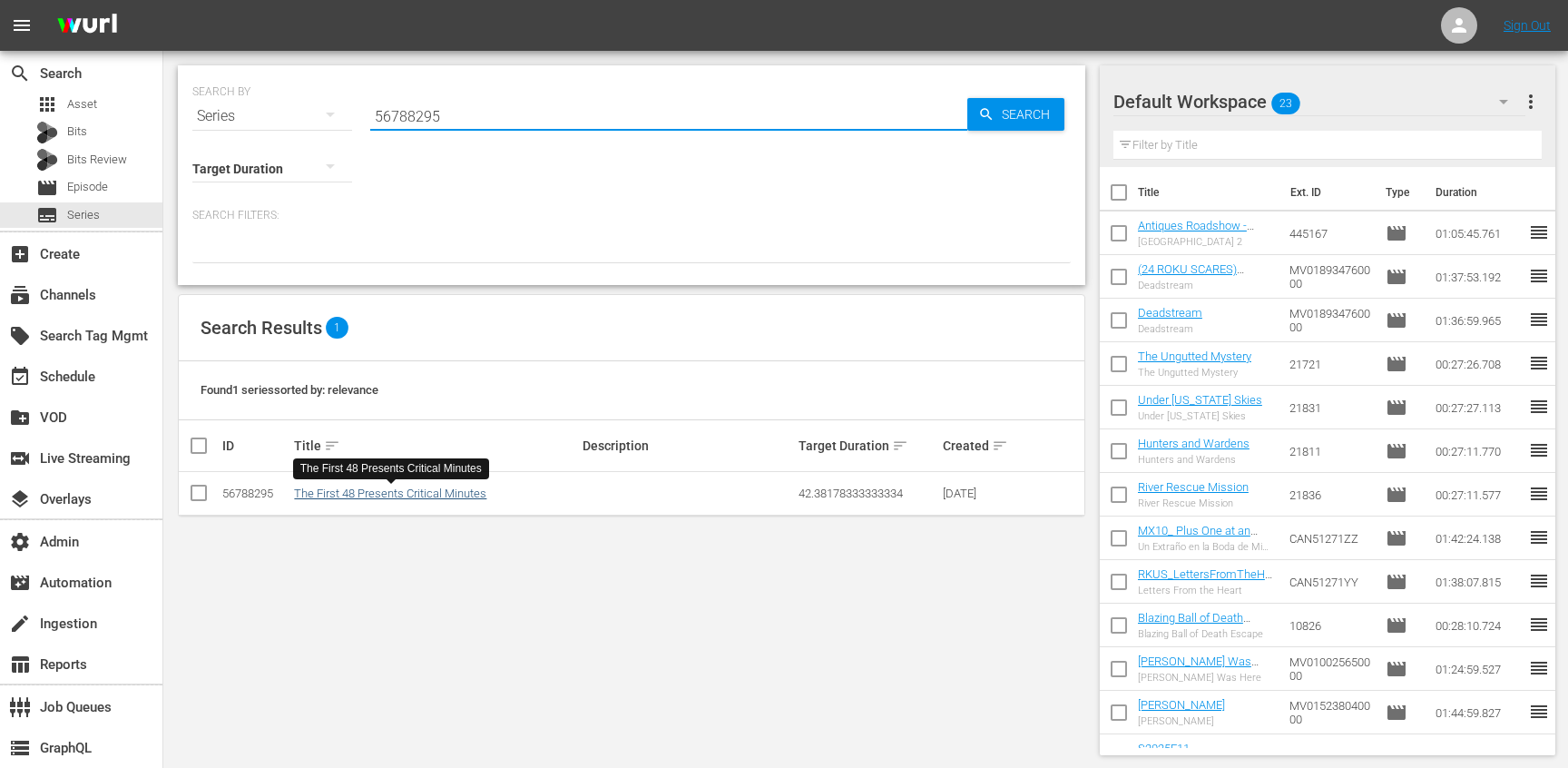
type input "56788295"
click at [392, 487] on link "The First 48 Presents Critical Minutes" at bounding box center [390, 494] width 193 height 14
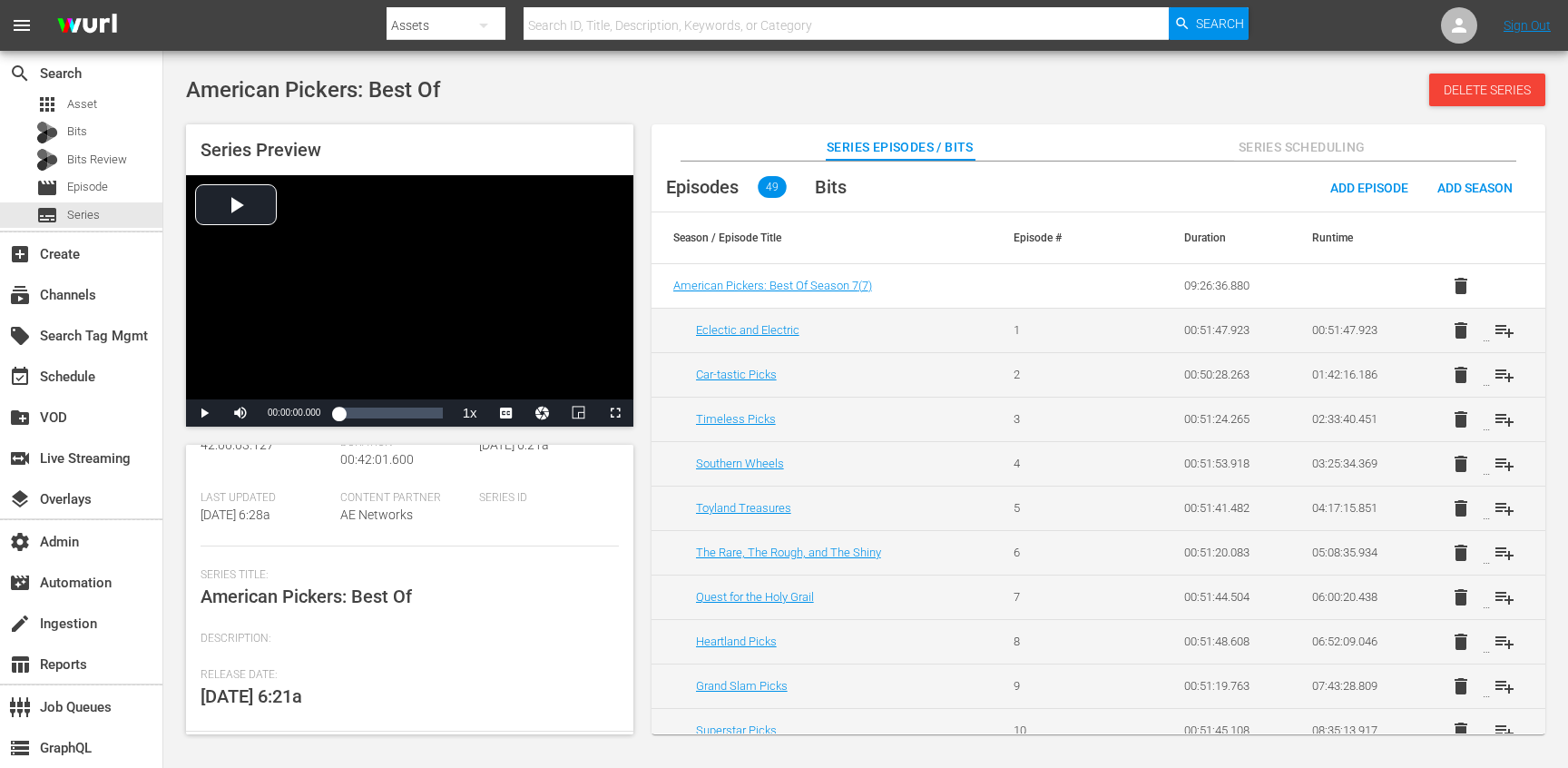
scroll to position [136, 0]
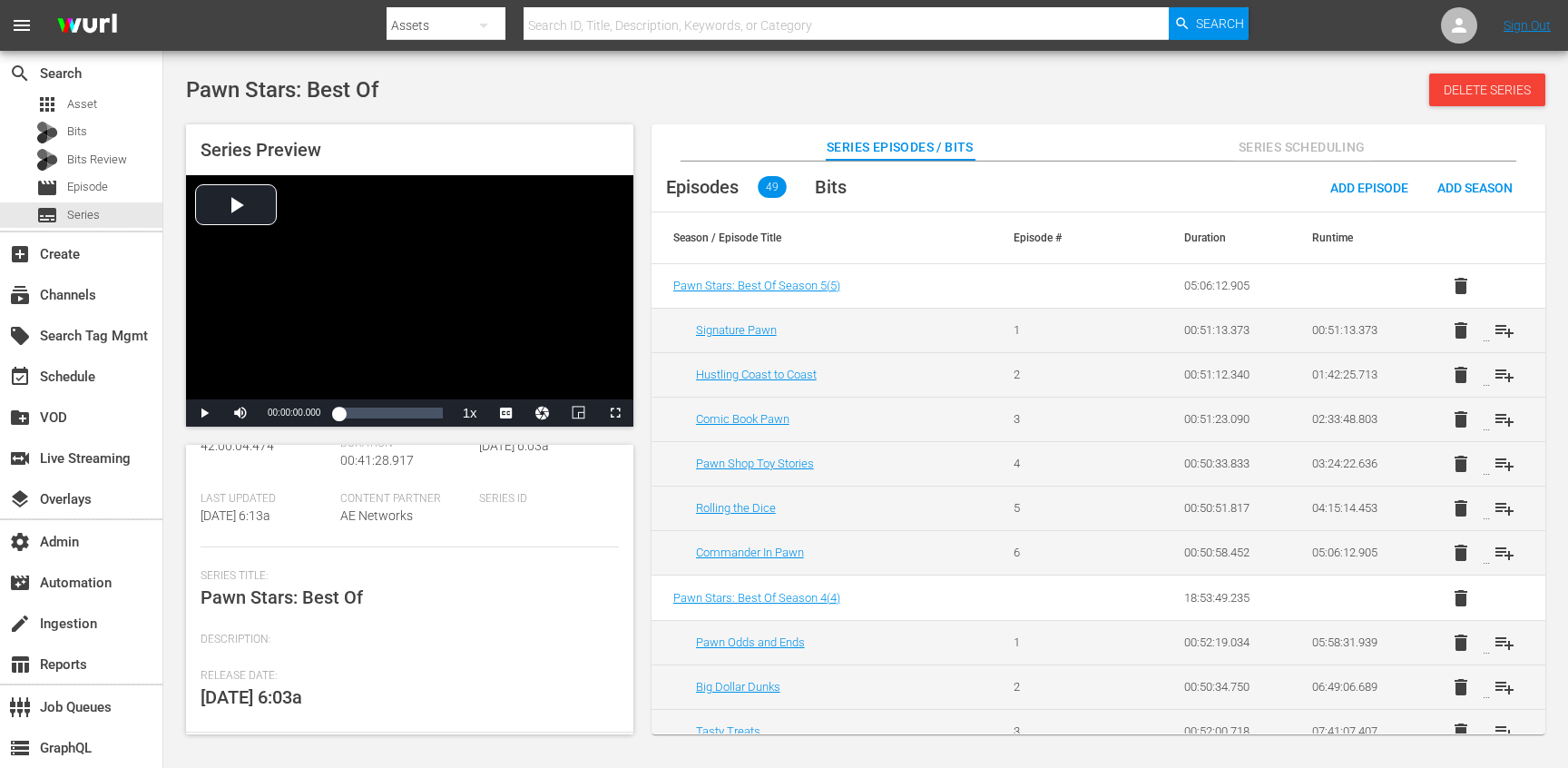
scroll to position [134, 0]
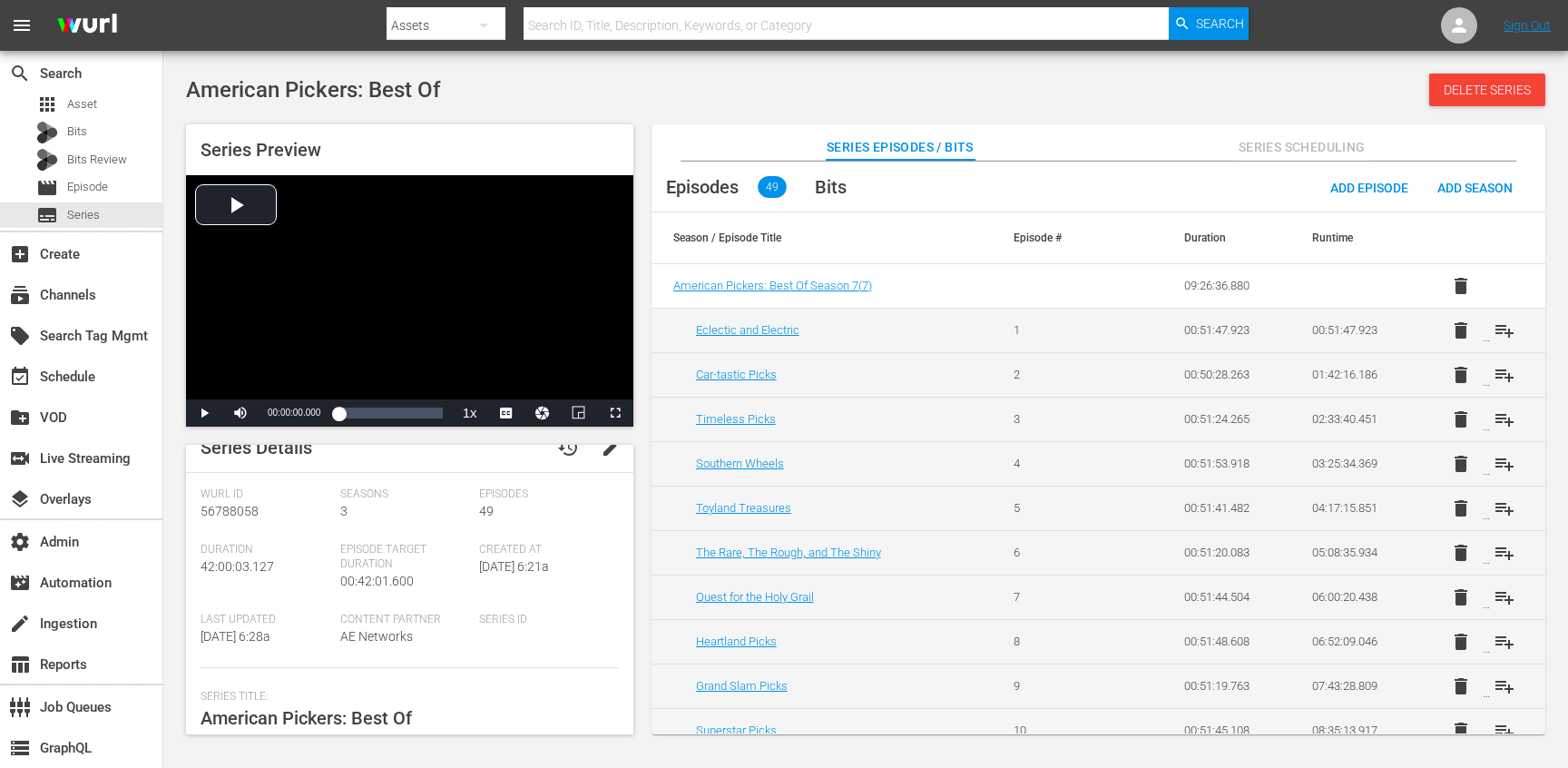
scroll to position [2, 0]
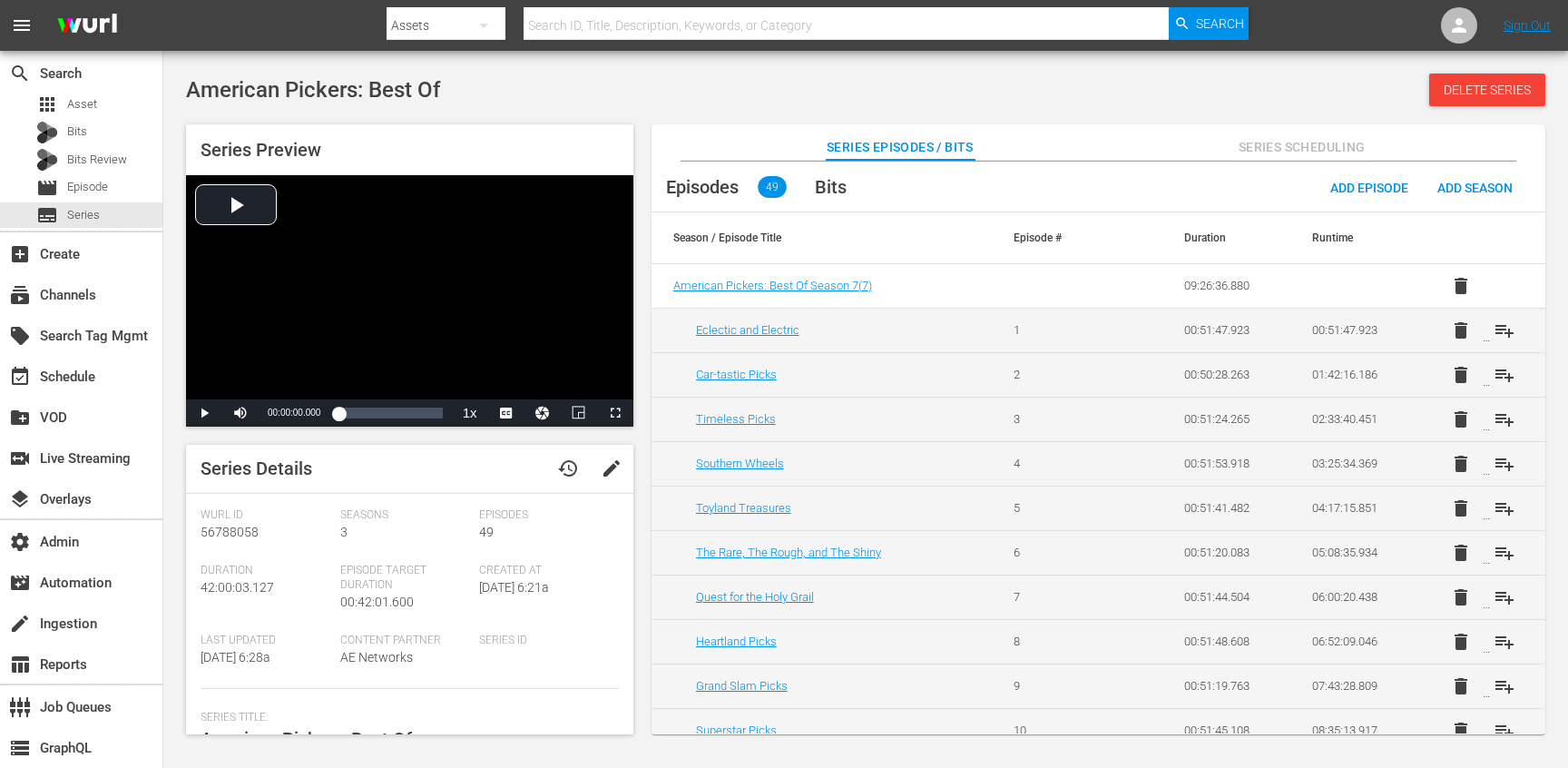
click at [603, 469] on span "edit" at bounding box center [612, 468] width 21 height 21
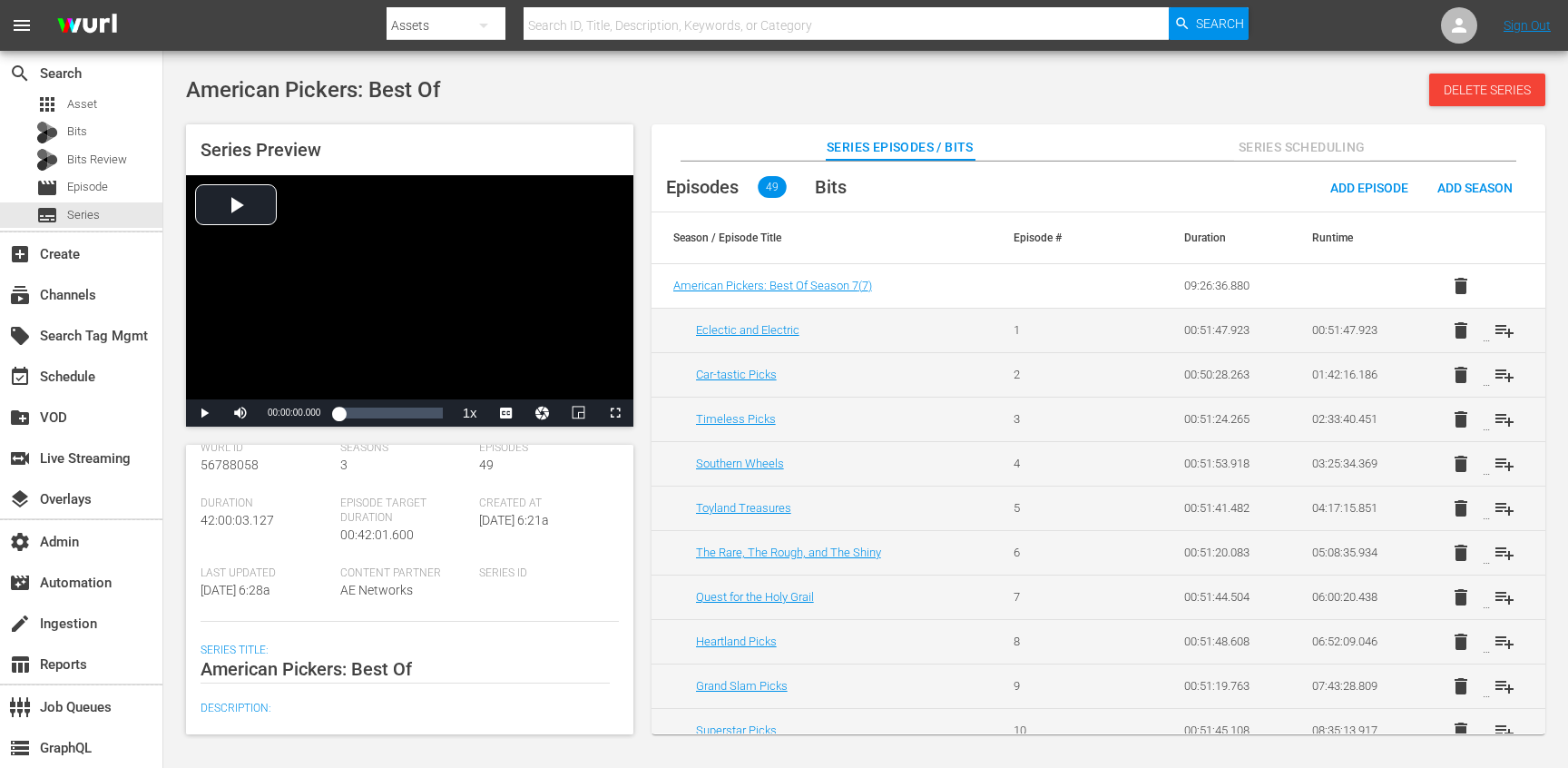
scroll to position [0, 0]
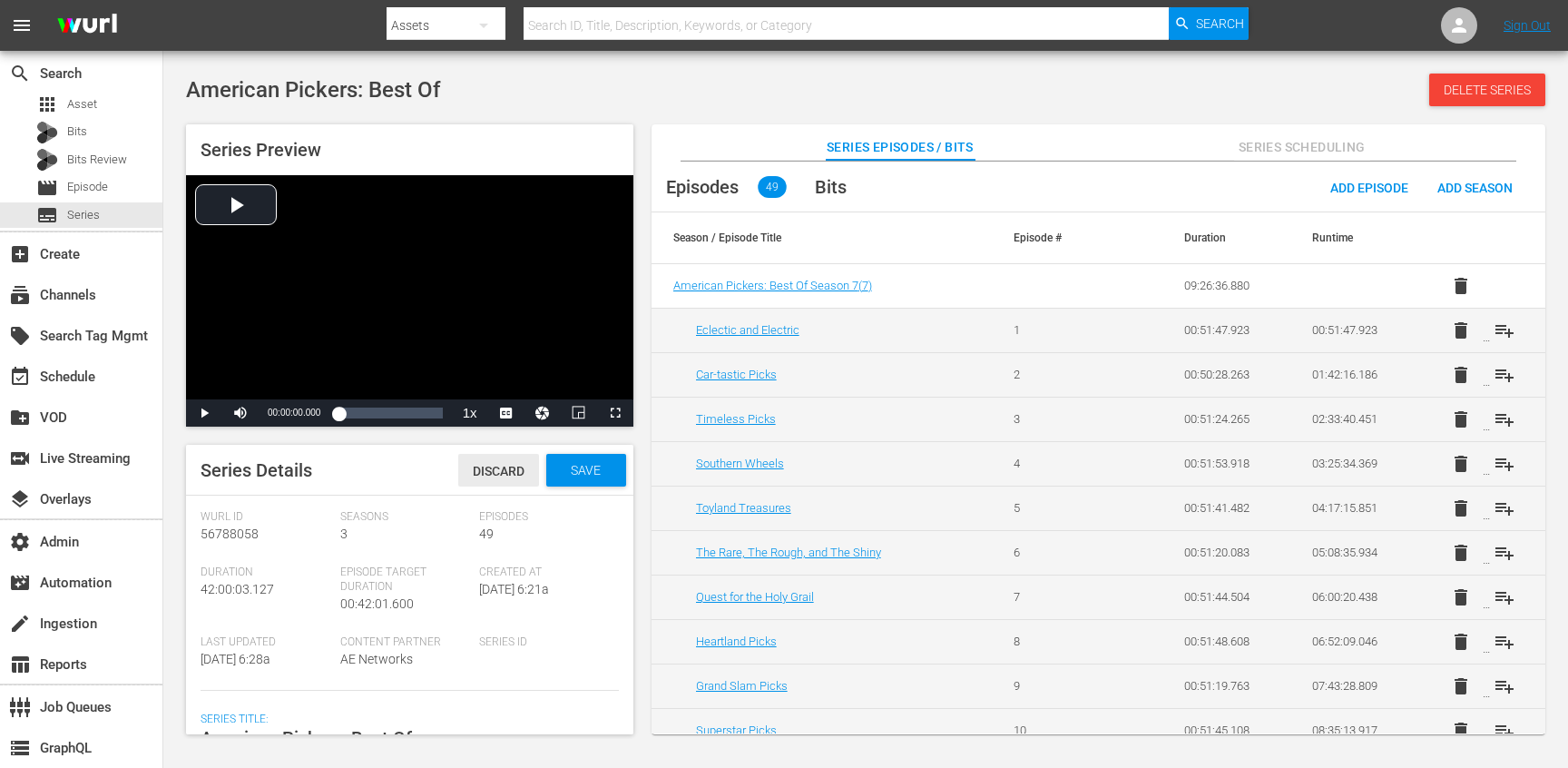
click at [503, 481] on div "Discard" at bounding box center [498, 470] width 80 height 34
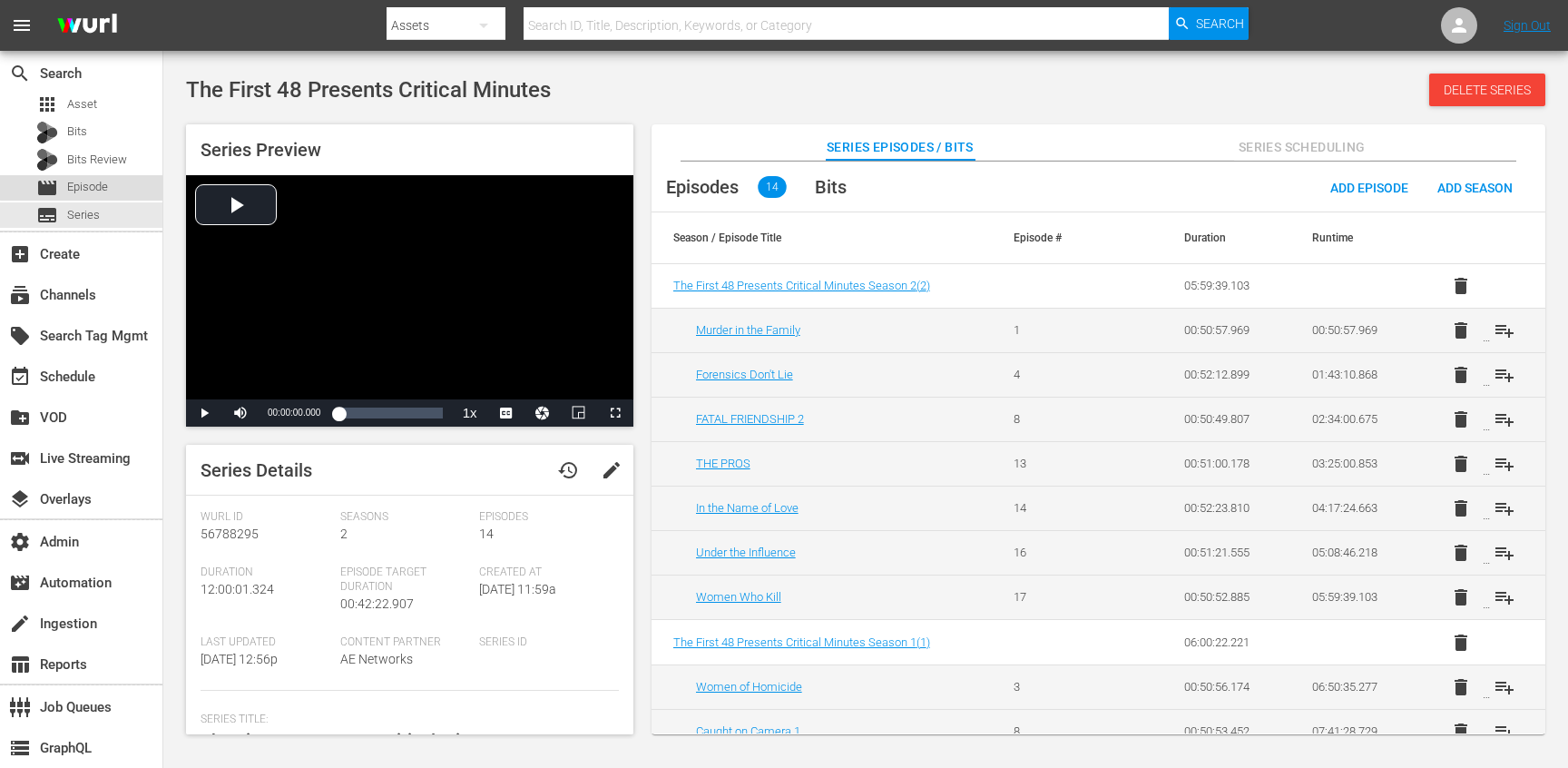
click at [82, 178] on span "Episode" at bounding box center [87, 187] width 41 height 18
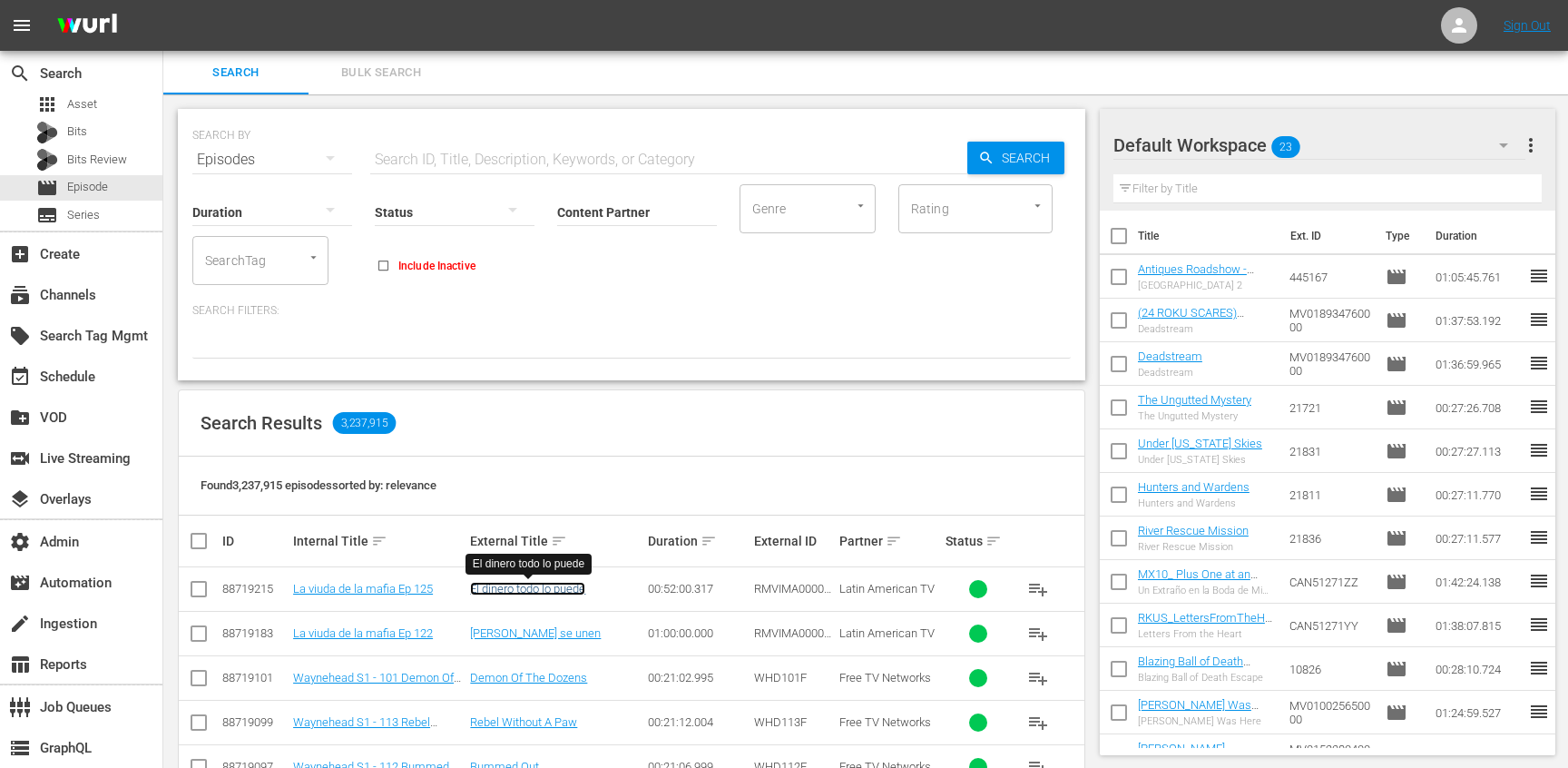
click at [516, 592] on link "El dinero todo lo puede" at bounding box center [527, 589] width 115 height 14
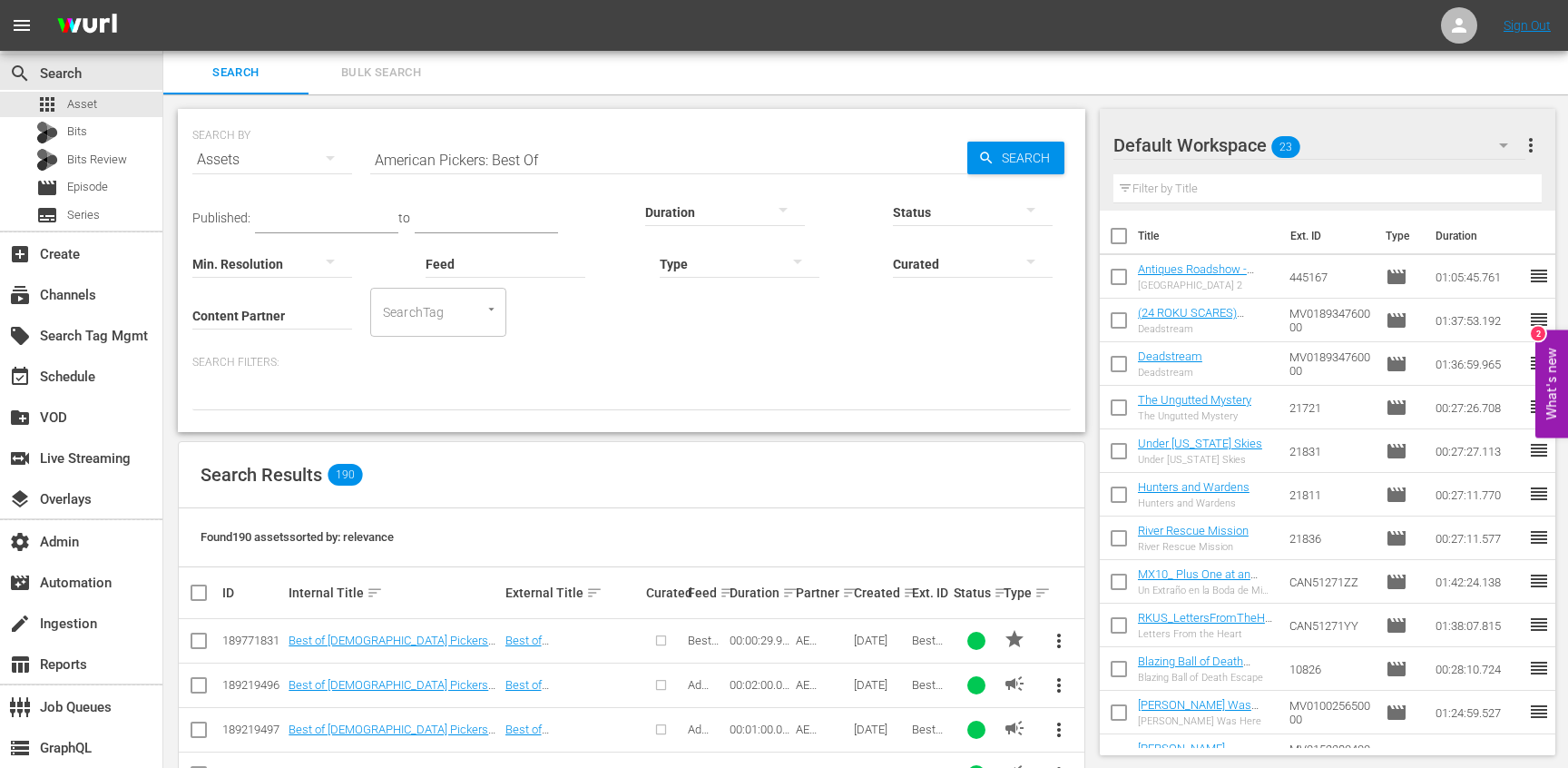
scroll to position [2, 0]
click at [514, 154] on input "American Pickers: Best Of" at bounding box center [669, 157] width 597 height 44
click at [128, 188] on div "movie Episode" at bounding box center [81, 188] width 163 height 25
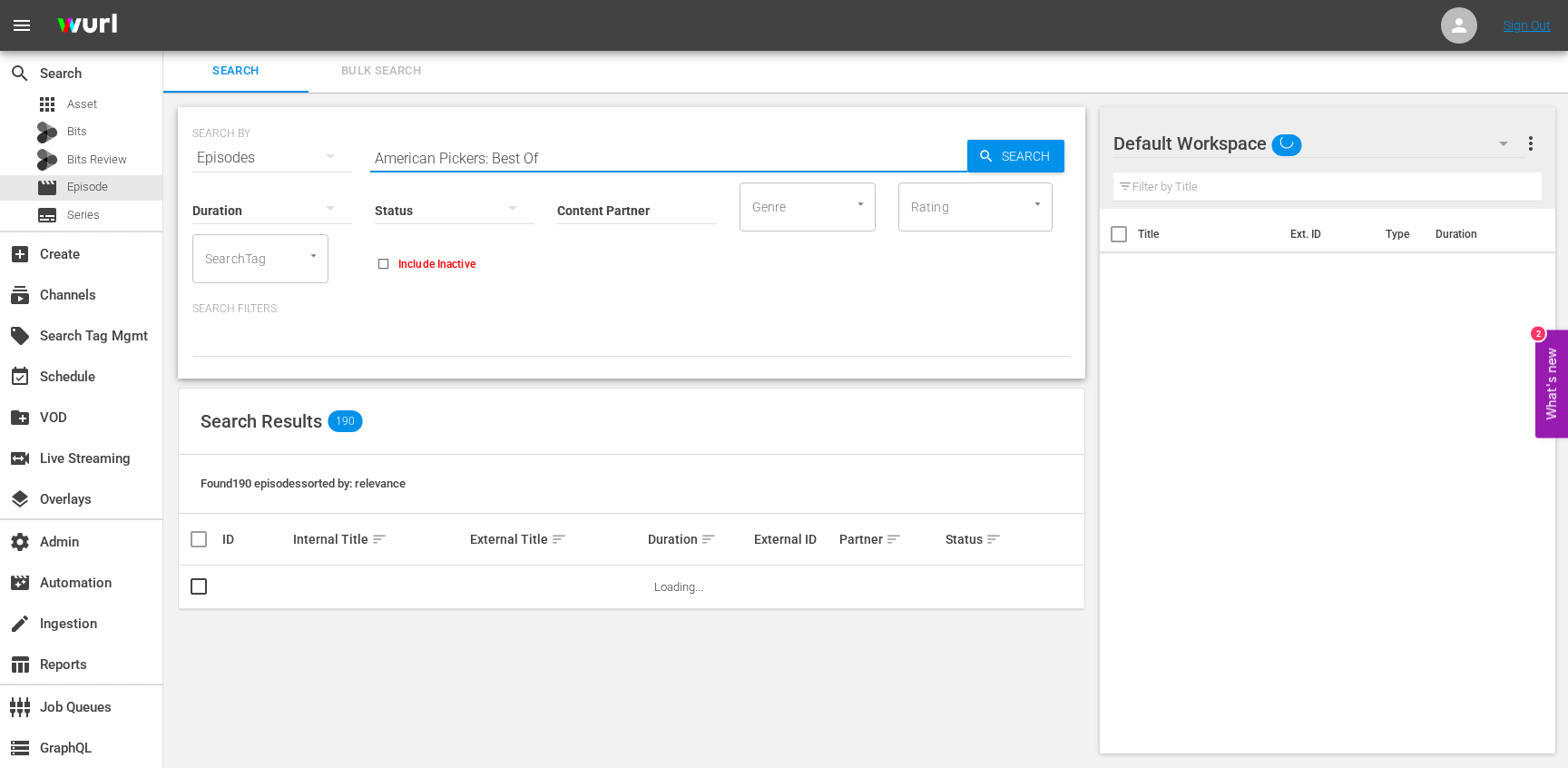
click at [432, 152] on input "American Pickers: Best Of" at bounding box center [669, 157] width 597 height 44
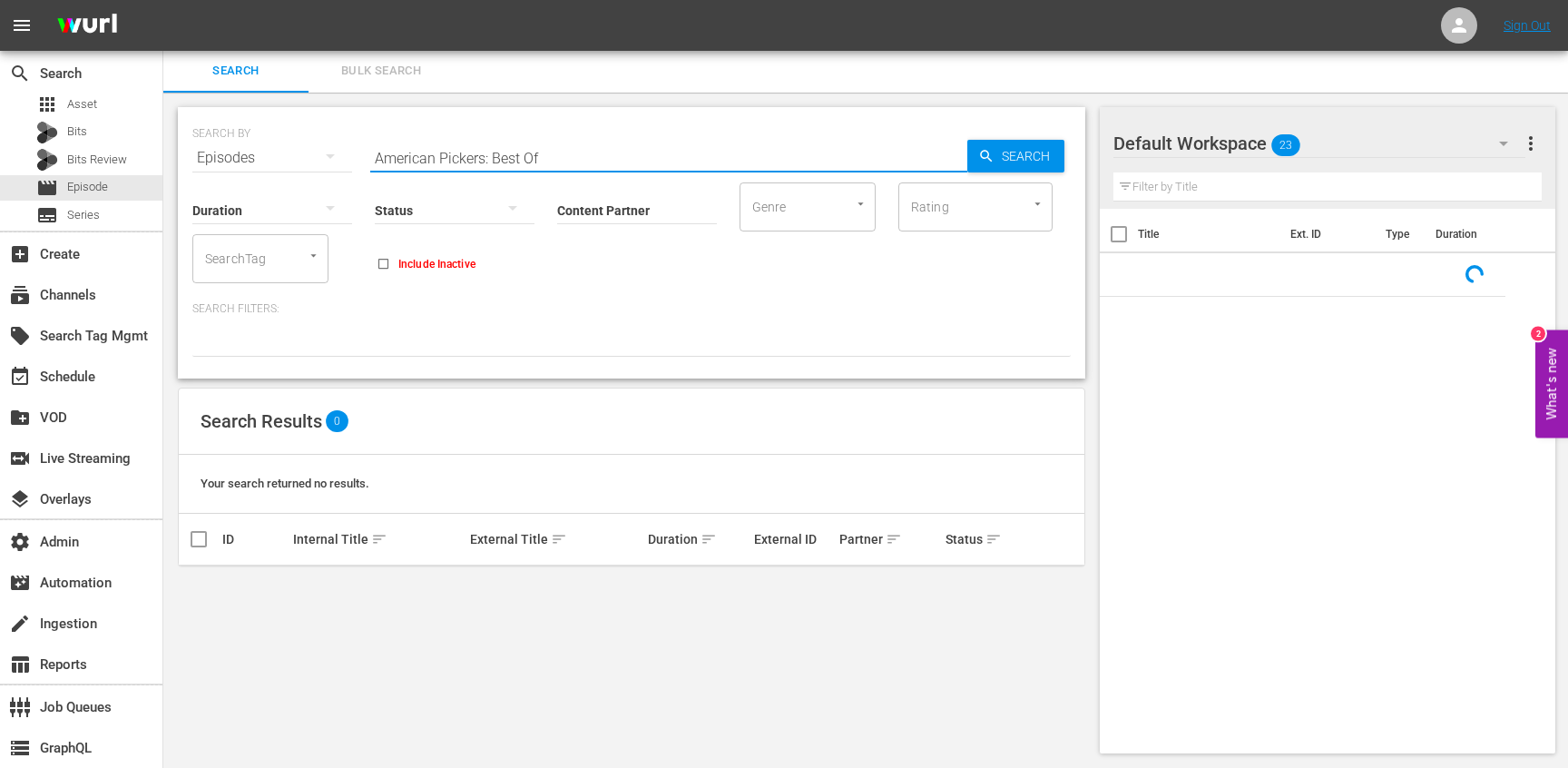
paste input "Deadhouse Dark 103: The Staircase"
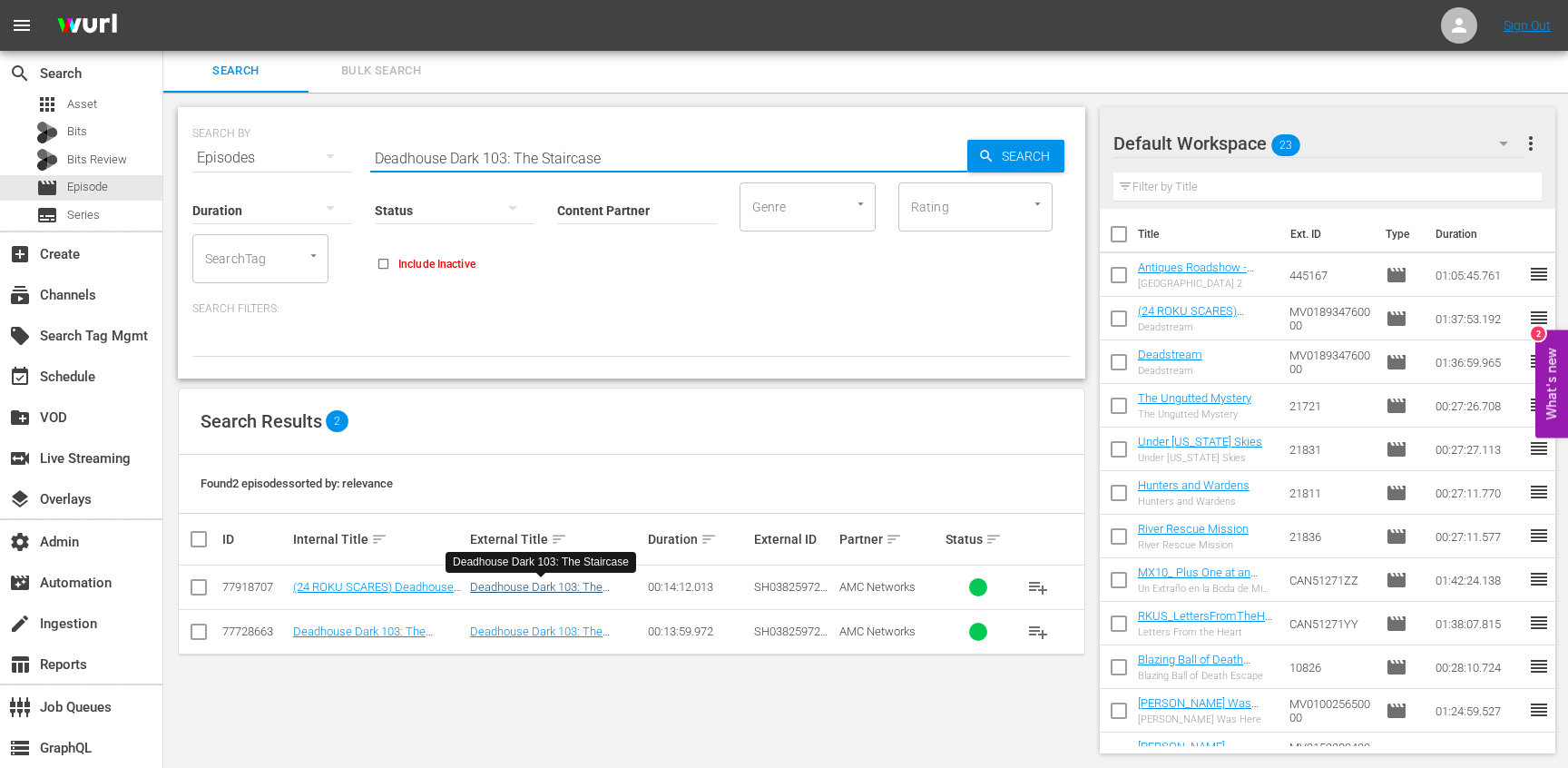
type input "Deadhouse Dark 103: The Staircase"
click at [549, 583] on link "Deadhouse Dark 103: The Staircase" at bounding box center [536, 593] width 133 height 27
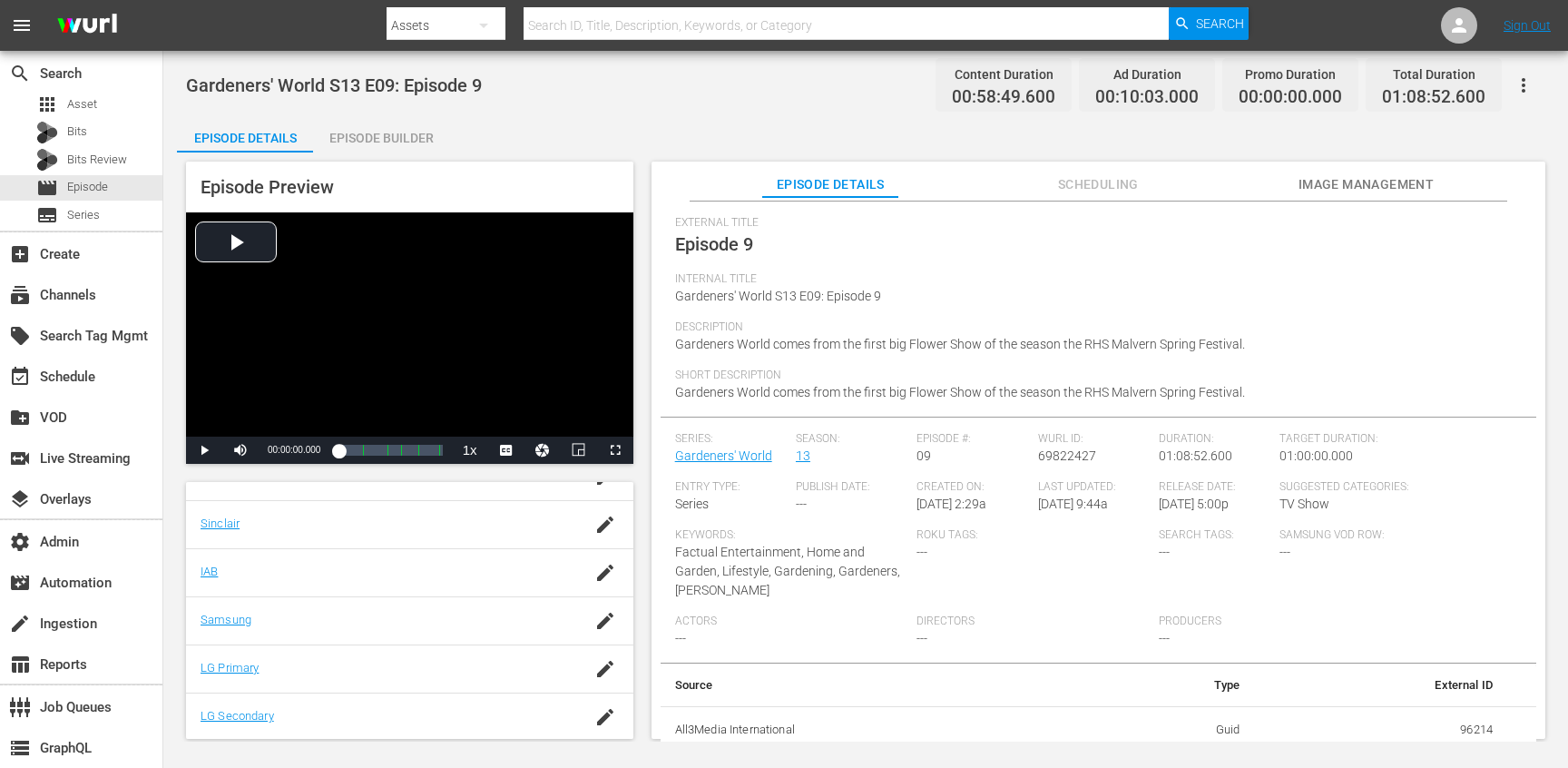
scroll to position [59, 0]
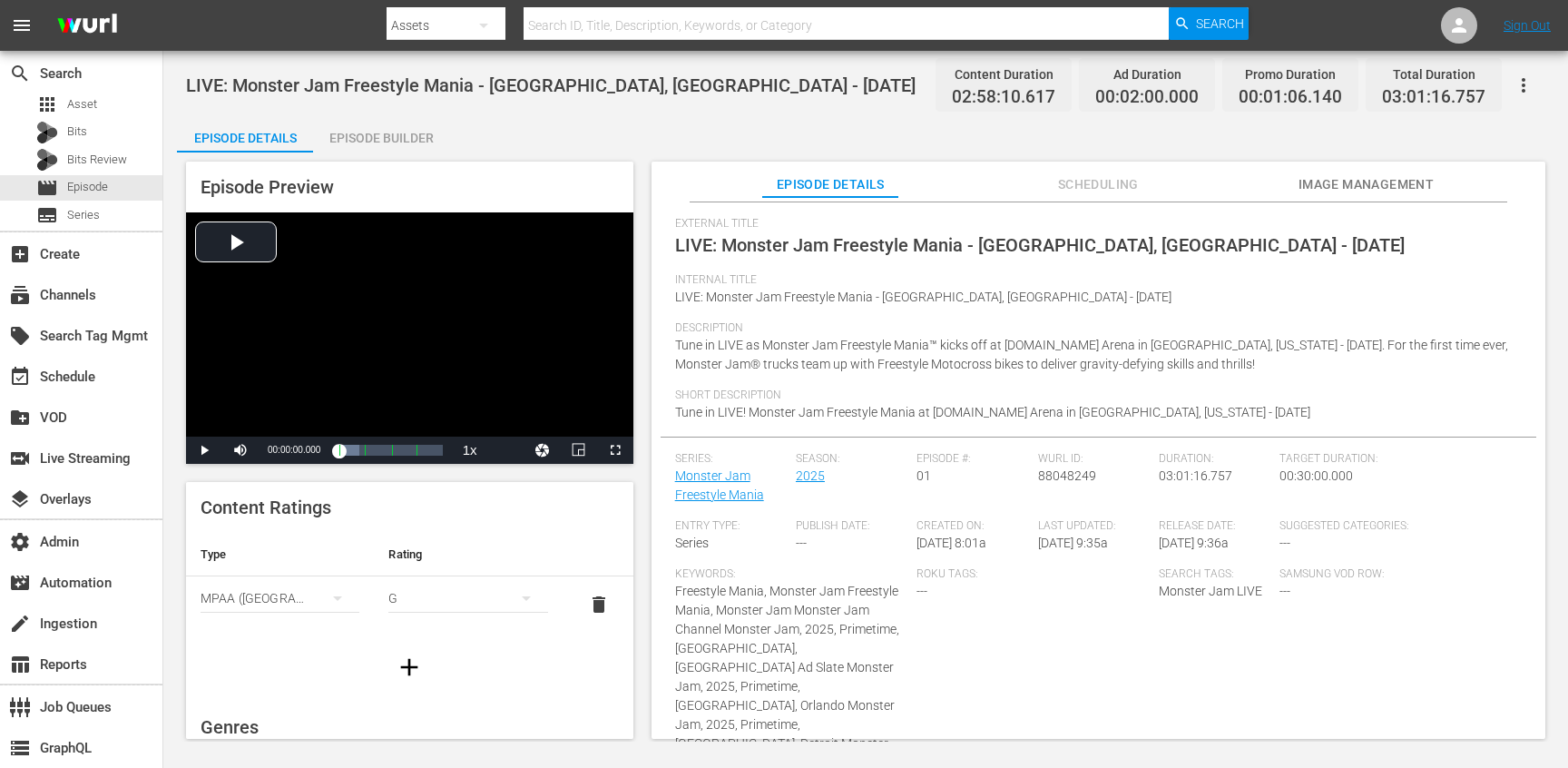
scroll to position [58, 0]
click at [1026, 339] on span "Tune in LIVE as Monster Jam Freestyle Mania™ kicks off at Crypto.com Arena in L…" at bounding box center [1092, 352] width 833 height 34
drag, startPoint x: 1026, startPoint y: 339, endPoint x: 1080, endPoint y: 338, distance: 54.0
click at [1080, 338] on span "Tune in LIVE as Monster Jam Freestyle Mania™ kicks off at Crypto.com Arena in L…" at bounding box center [1092, 352] width 833 height 34
click at [934, 347] on span "Tune in LIVE as Monster Jam Freestyle Mania™ kicks off at Crypto.com Arena in L…" at bounding box center [1092, 352] width 833 height 34
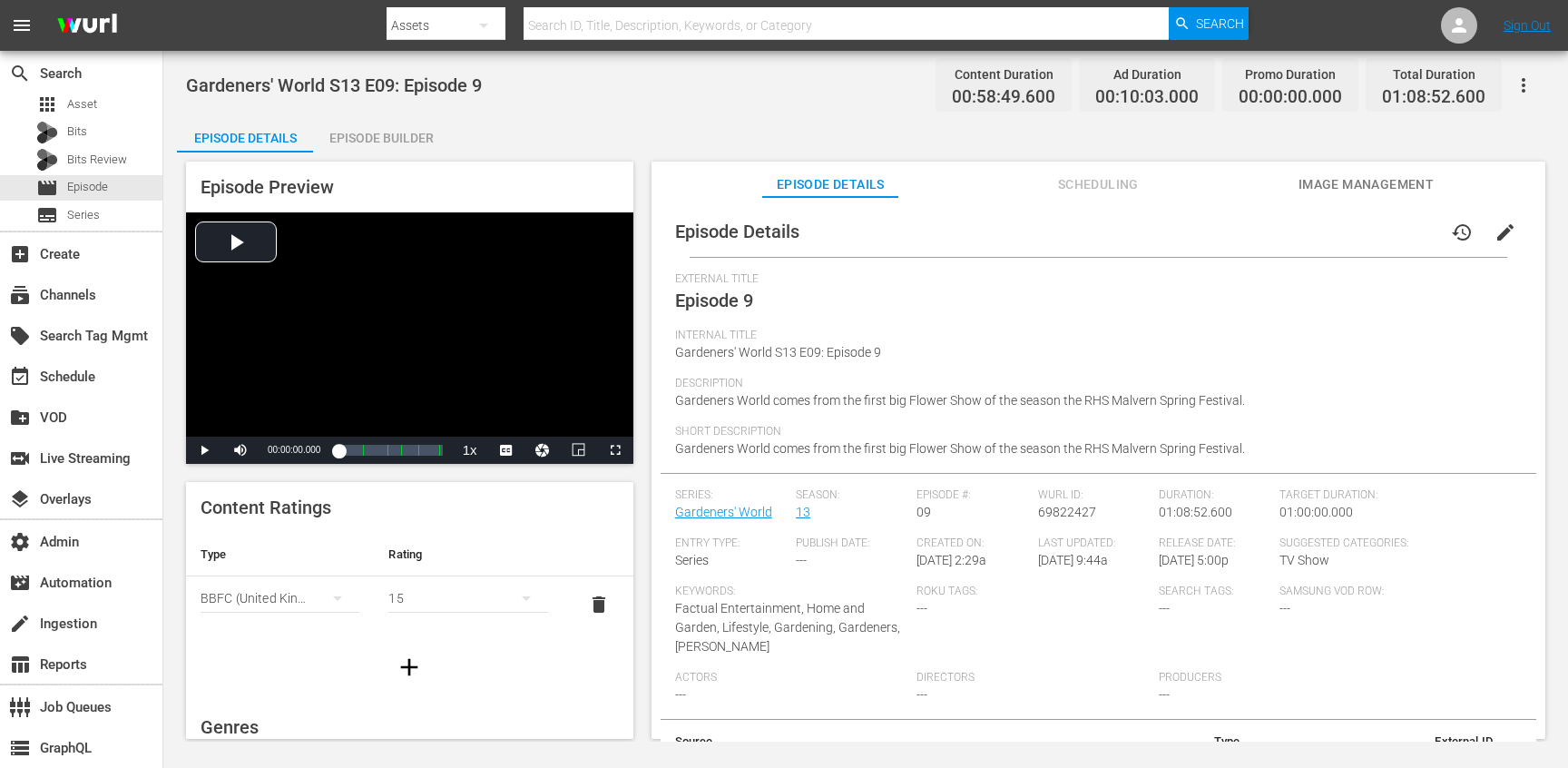
scroll to position [59, 0]
